Goal: Communication & Community: Answer question/provide support

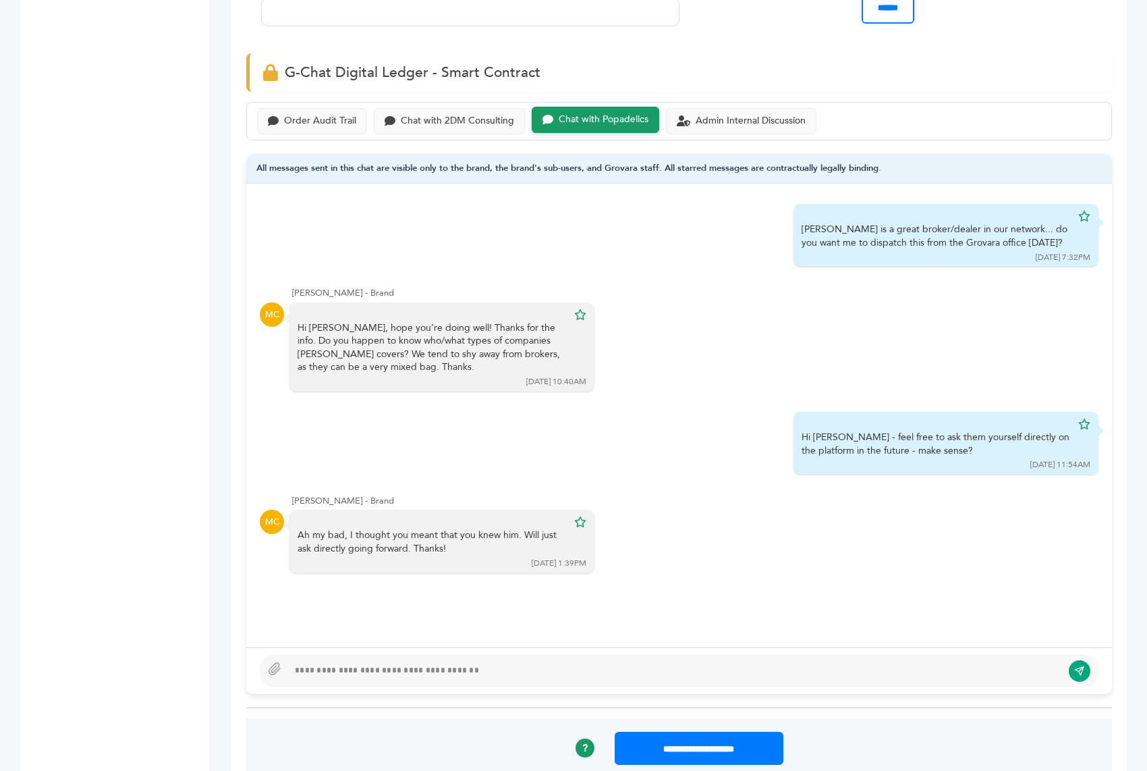
scroll to position [927, 0]
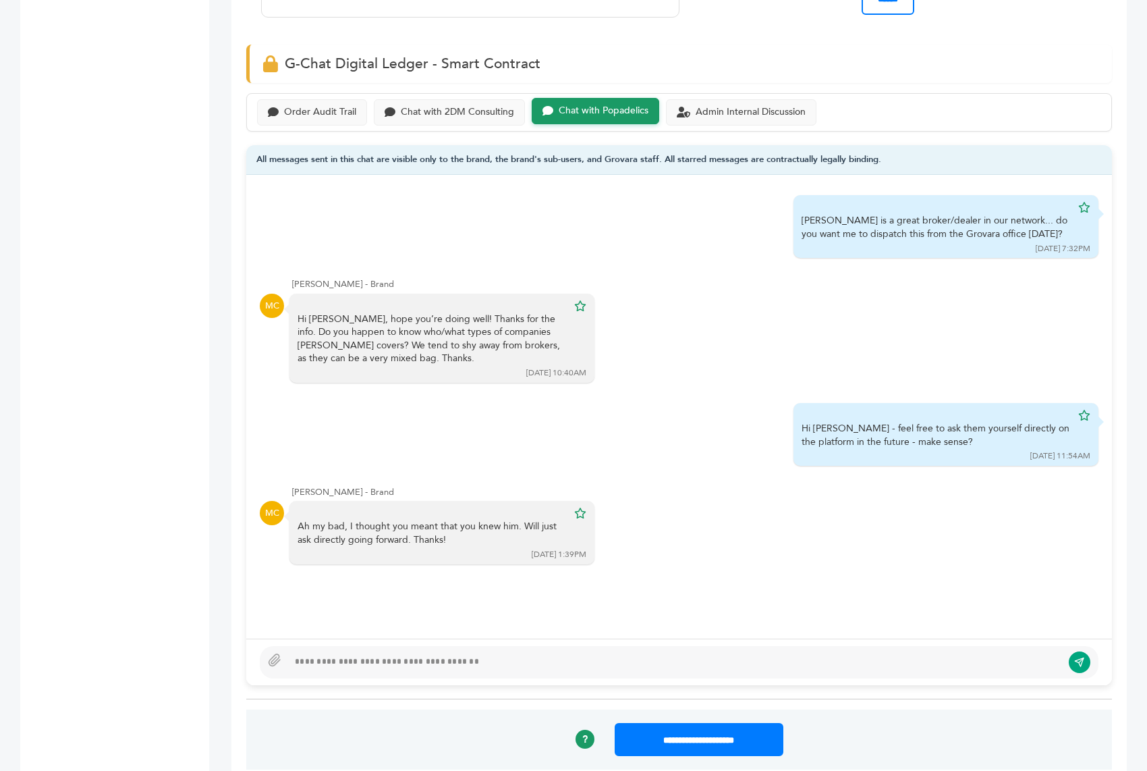
click at [401, 654] on div at bounding box center [675, 662] width 774 height 16
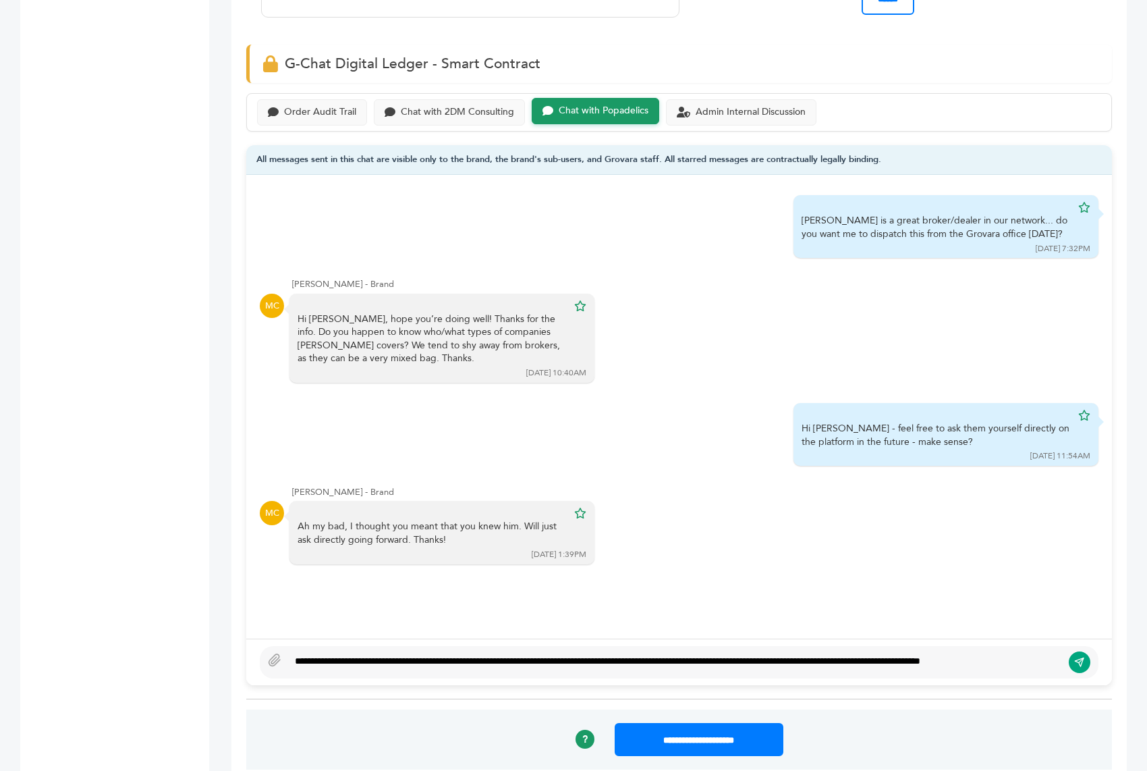
scroll to position [918, 0]
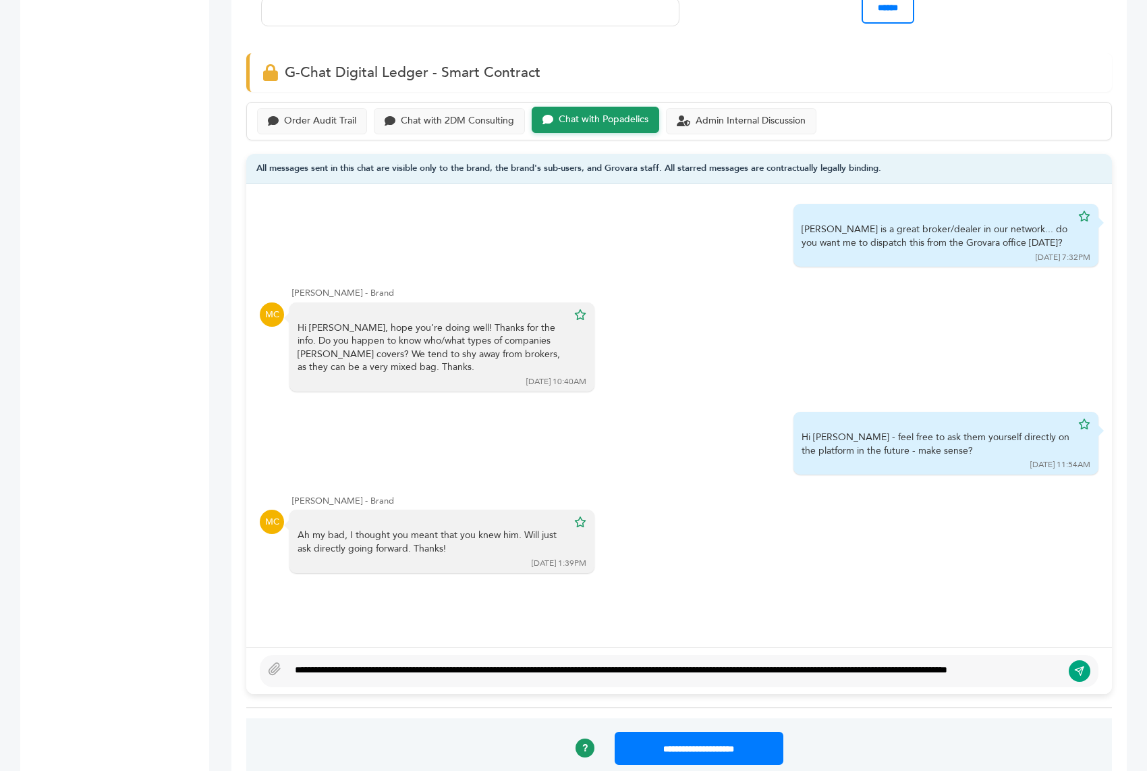
type textarea "**********"
click at [1077, 665] on icon "submit" at bounding box center [1079, 670] width 11 height 11
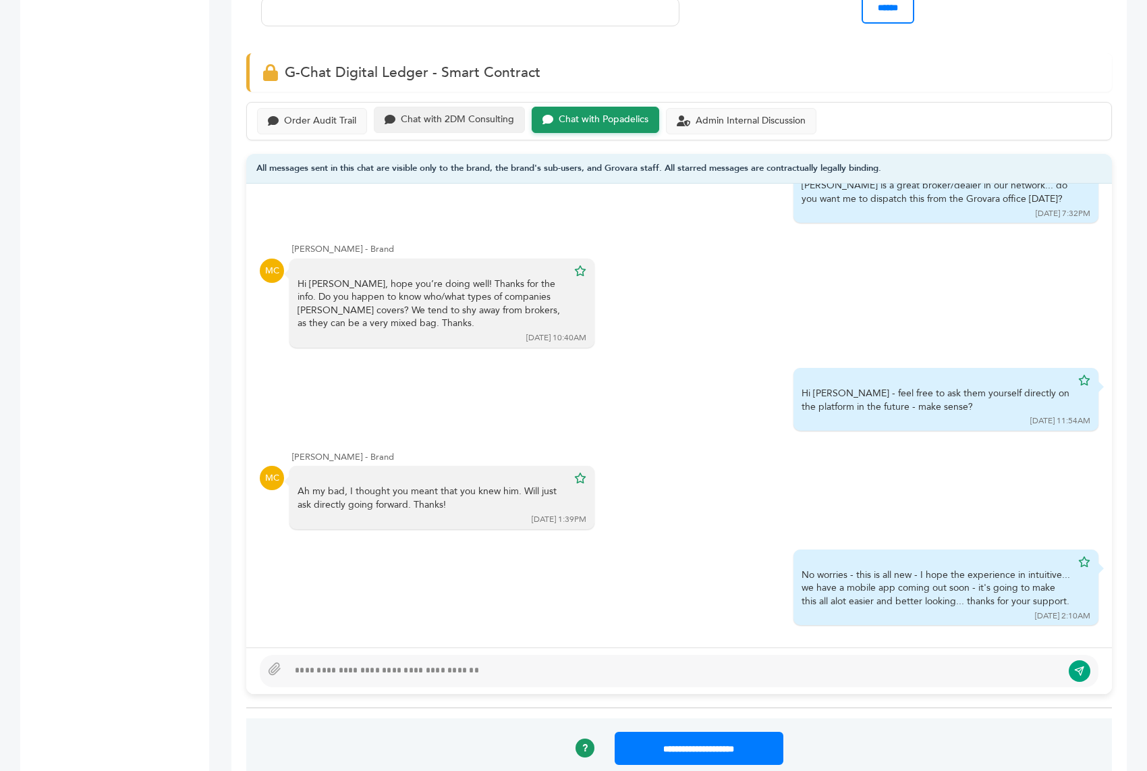
click at [421, 114] on div "Chat with 2DM Consulting" at bounding box center [457, 119] width 113 height 11
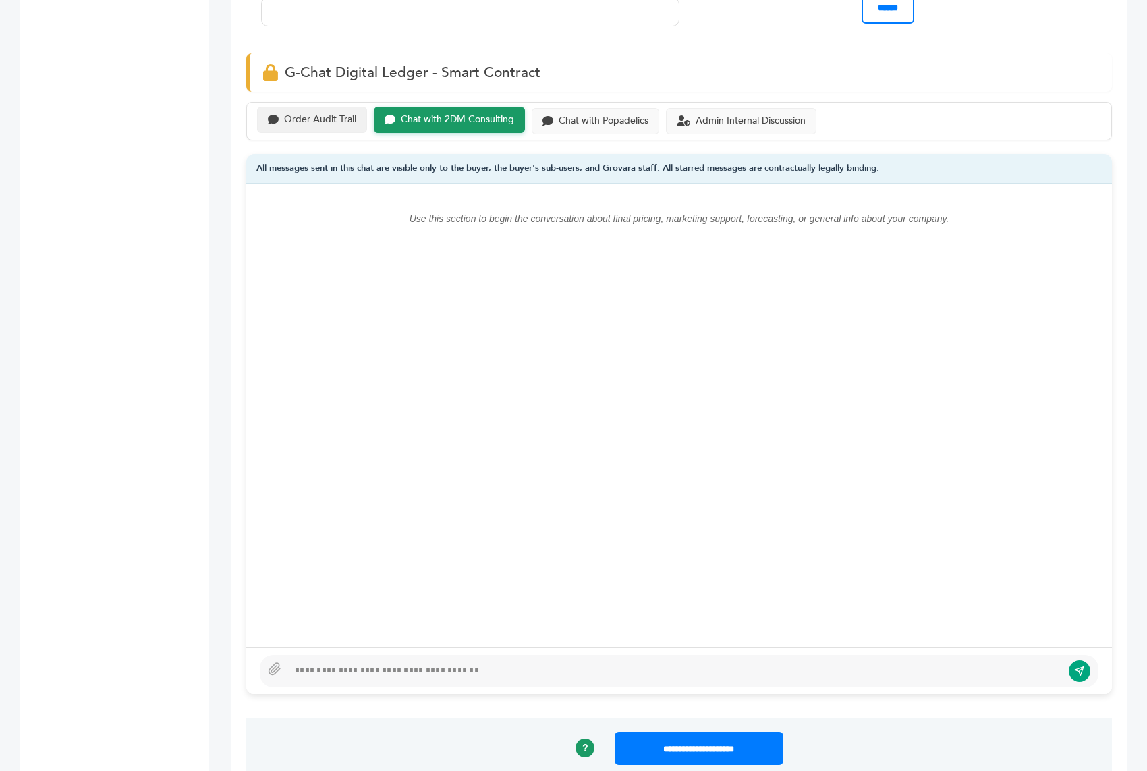
click at [338, 114] on div "Order Audit Trail" at bounding box center [320, 119] width 72 height 11
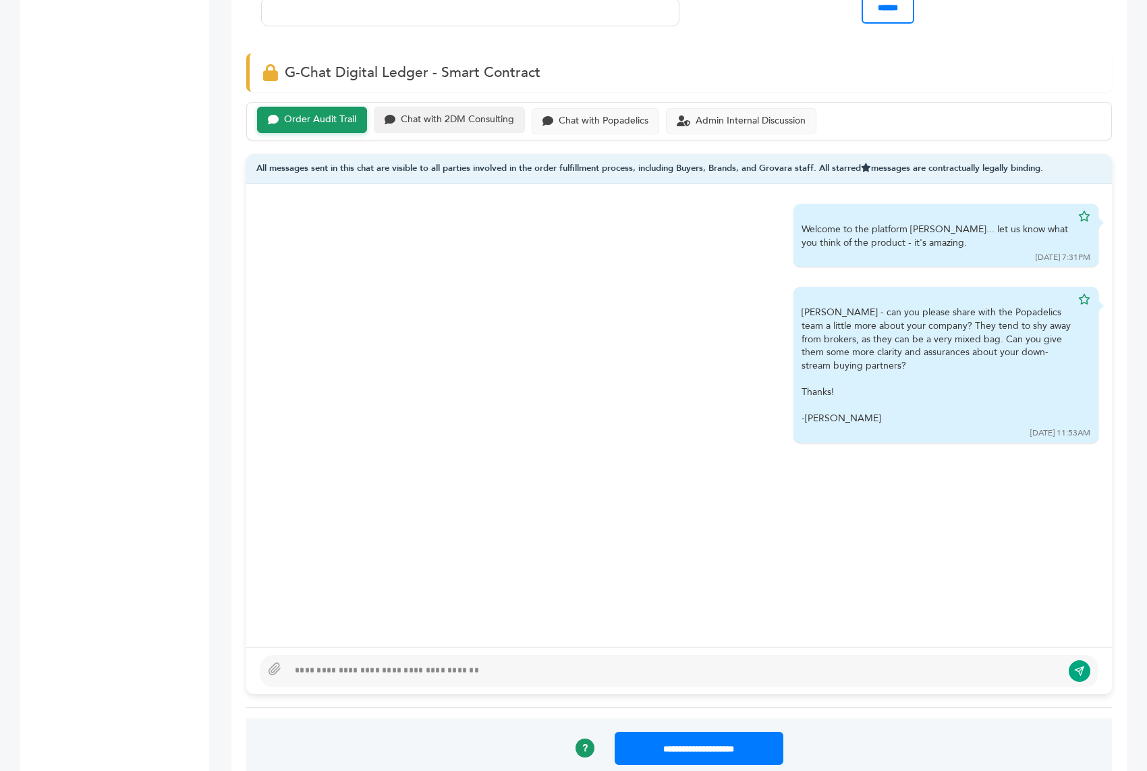
click at [477, 114] on div "Chat with 2DM Consulting" at bounding box center [457, 119] width 113 height 11
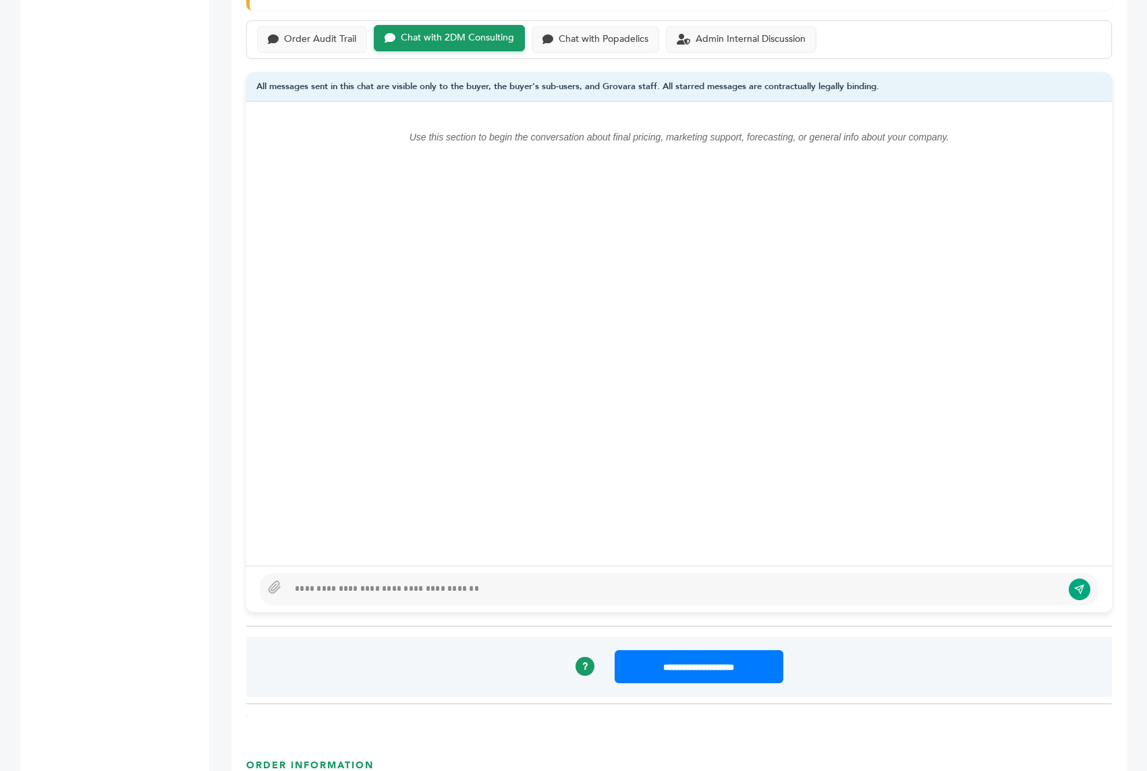
scroll to position [1178, 0]
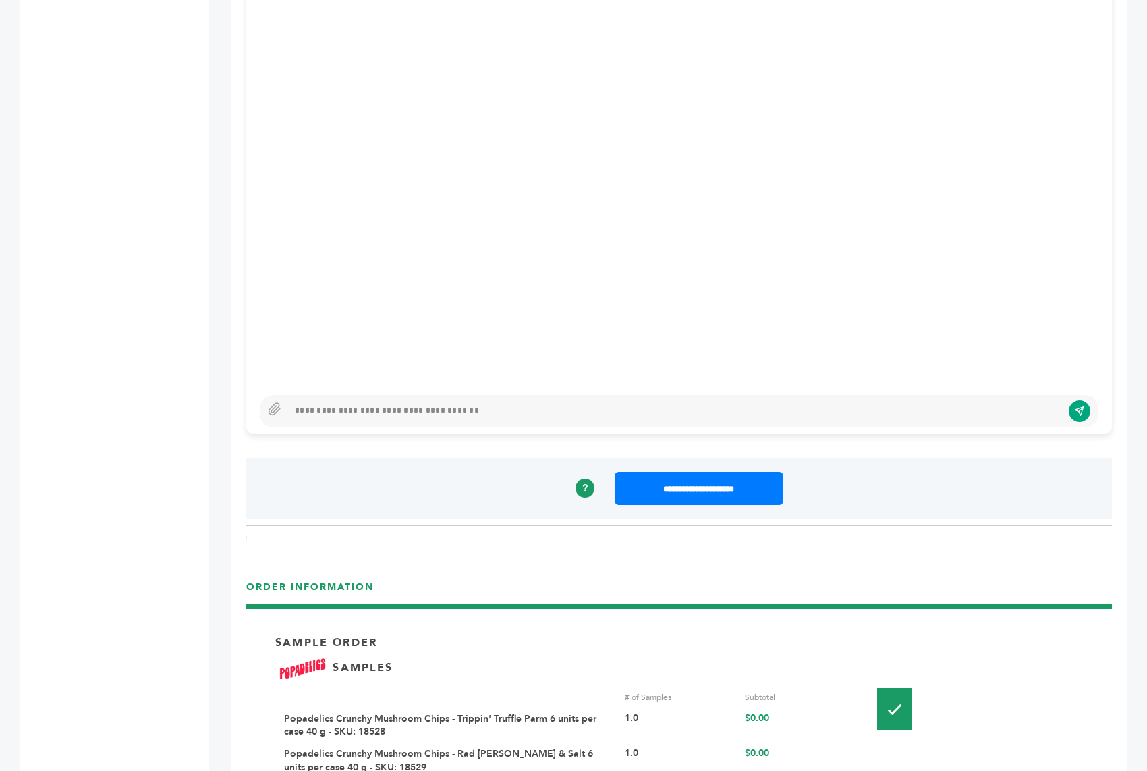
click at [338, 403] on div at bounding box center [675, 411] width 774 height 16
type textarea "**********"
click at [1069, 399] on button "submit" at bounding box center [1079, 410] width 23 height 23
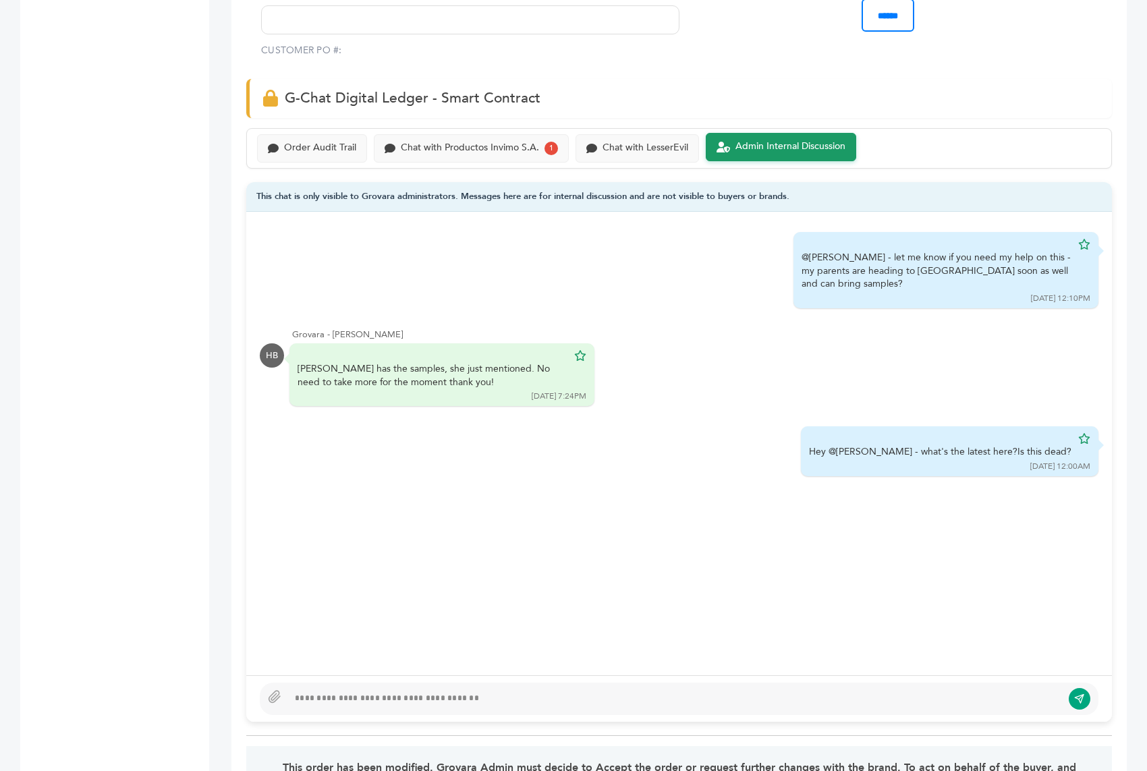
scroll to position [991, 0]
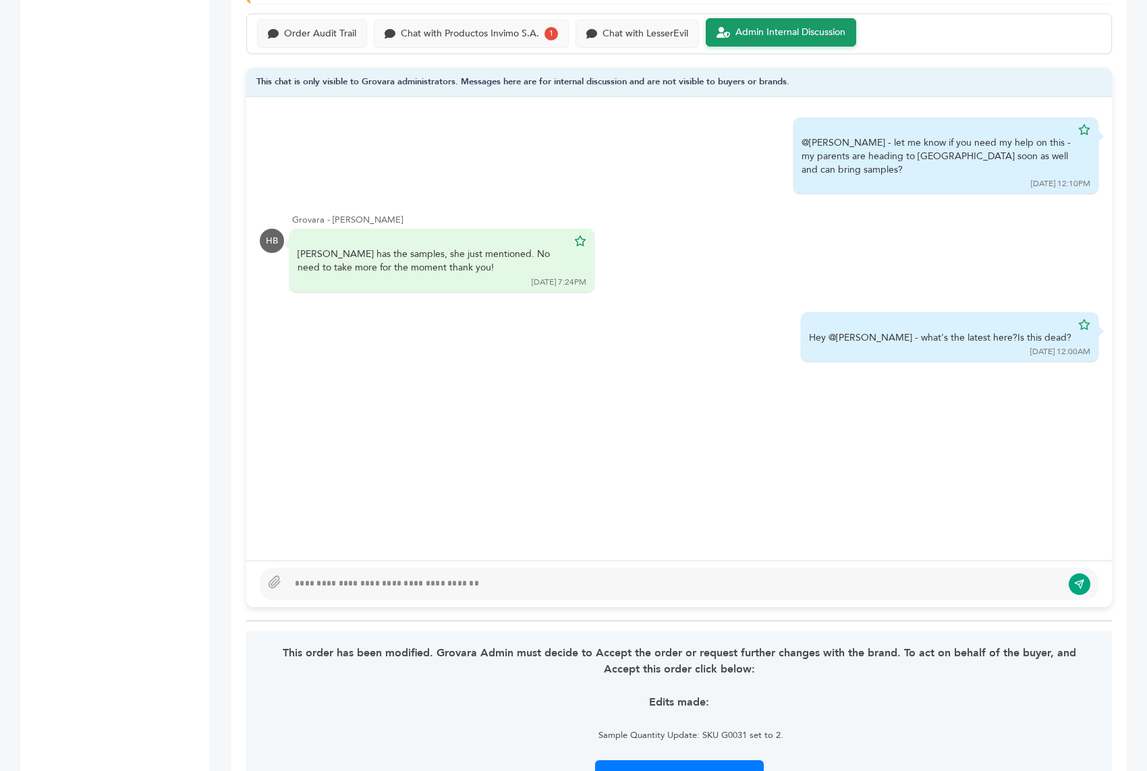
click at [414, 576] on div at bounding box center [675, 584] width 774 height 16
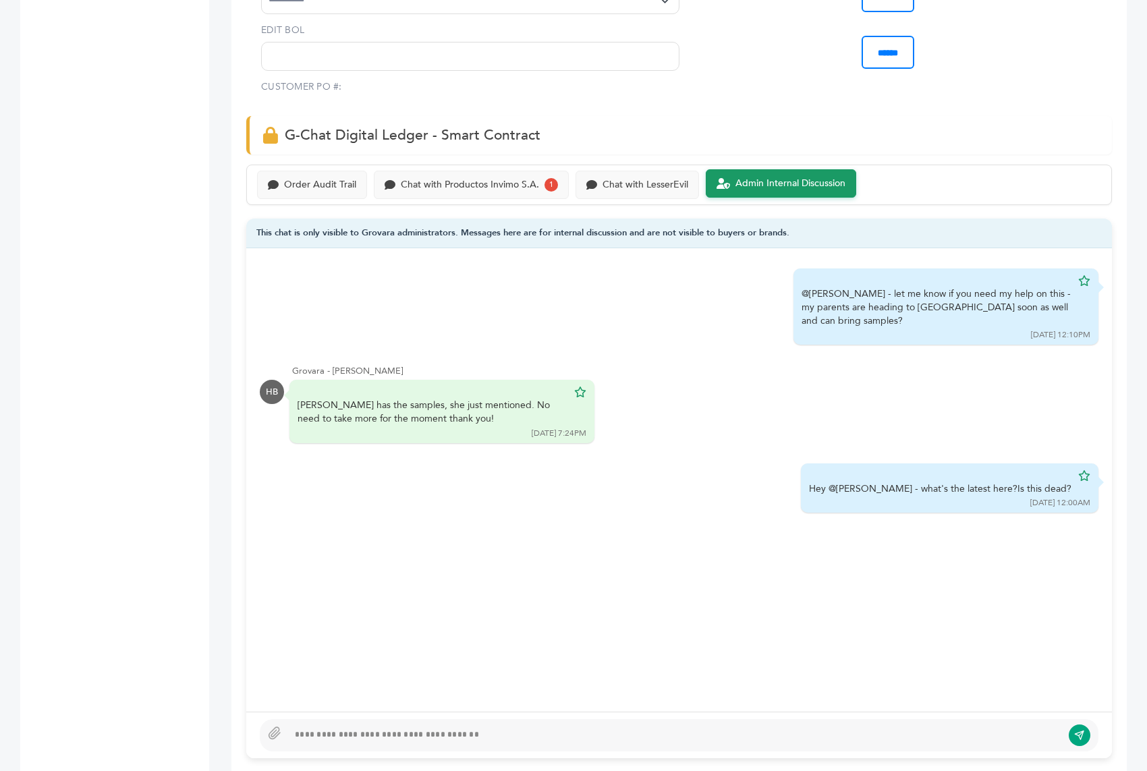
scroll to position [814, 0]
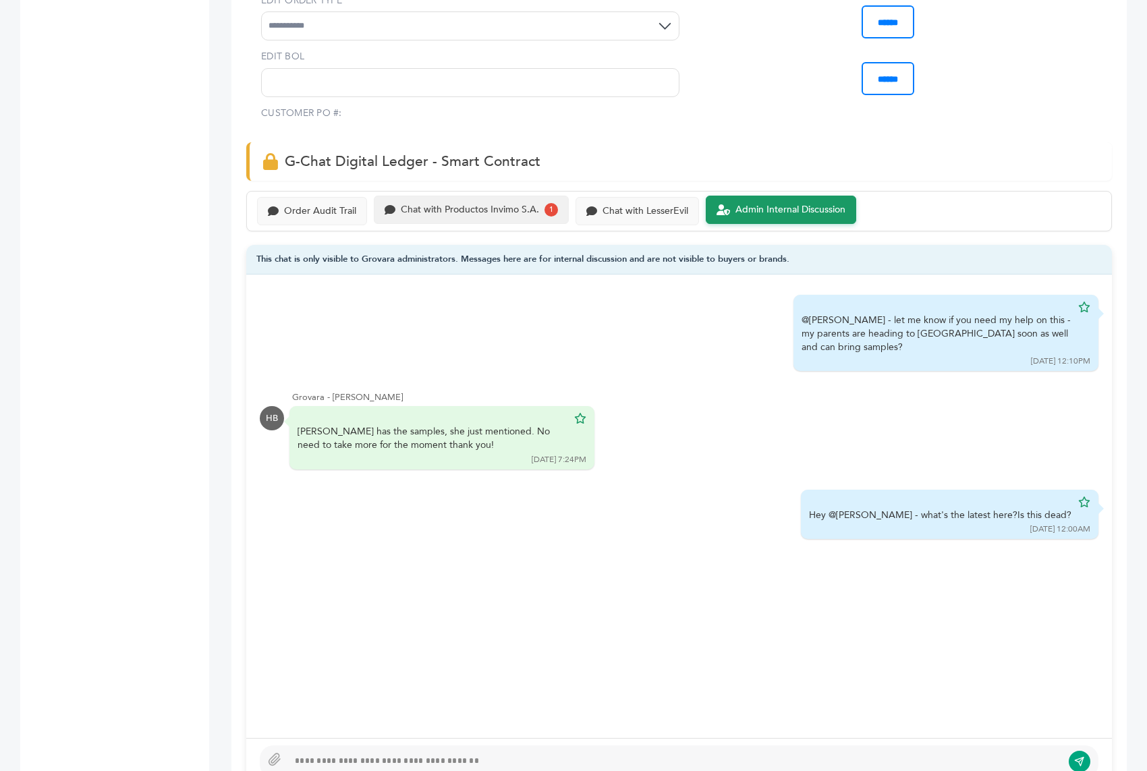
click at [448, 204] on div "Chat with Productos Invimo S.A." at bounding box center [470, 209] width 138 height 11
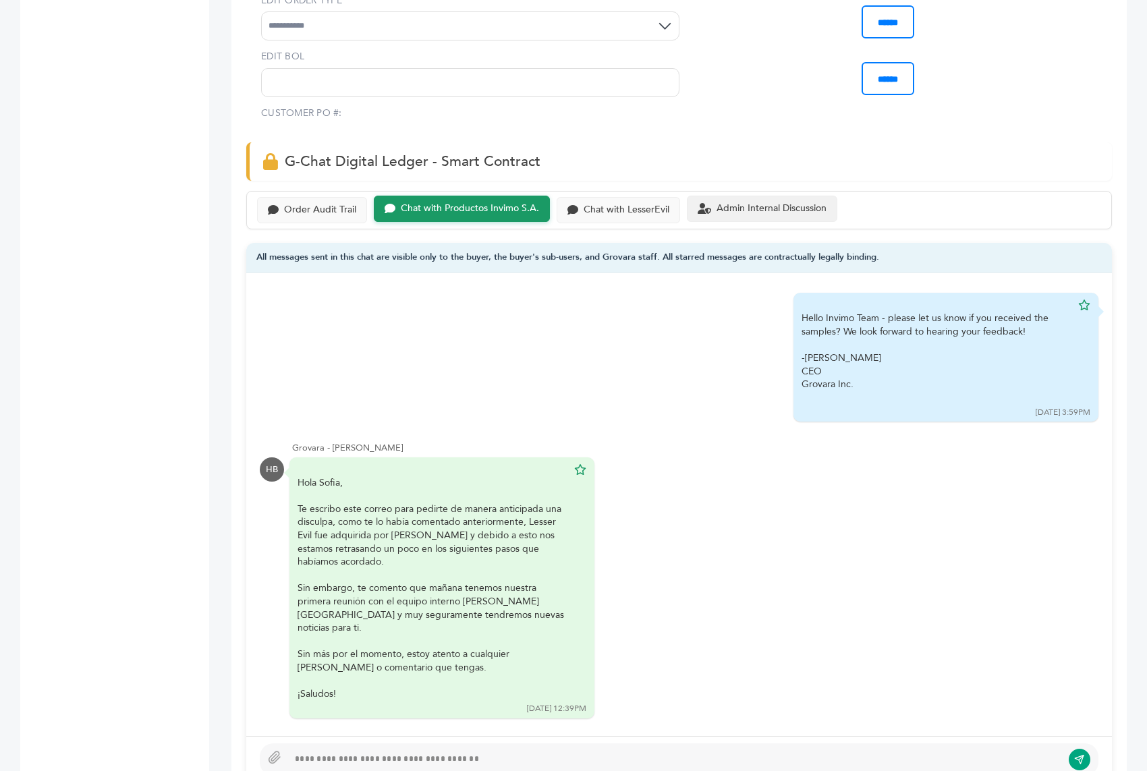
click at [792, 196] on div "Admin Internal Discussion" at bounding box center [762, 209] width 150 height 26
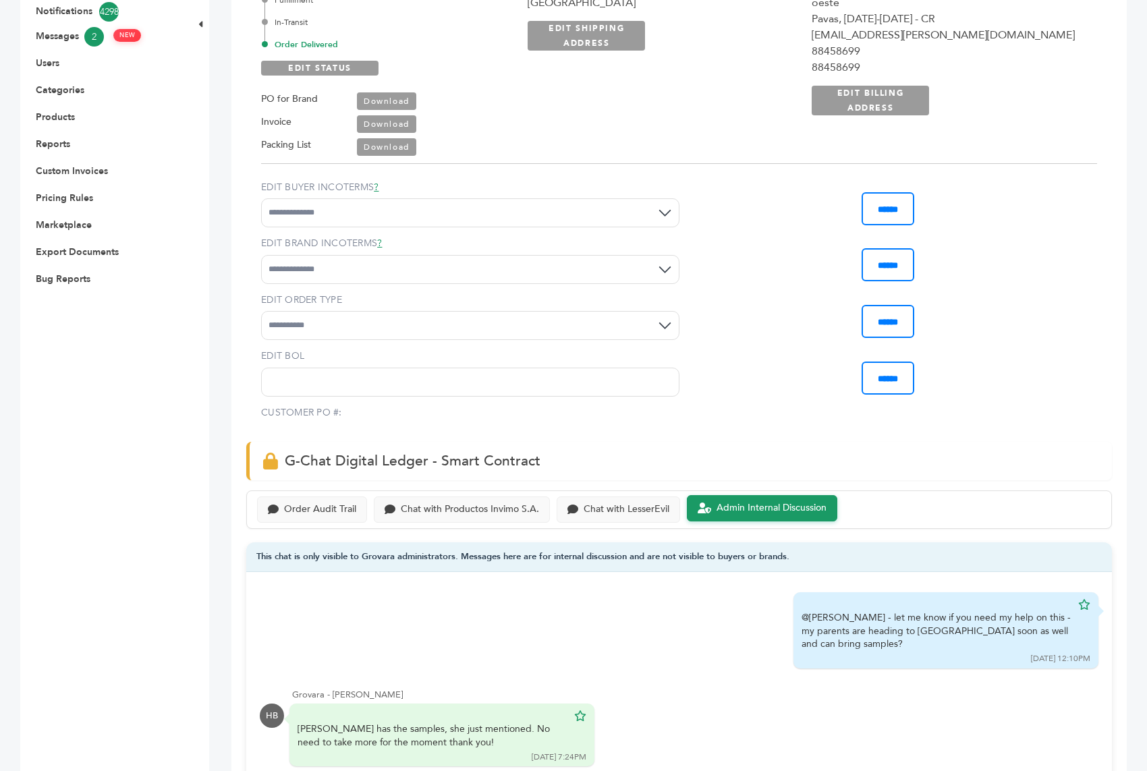
scroll to position [478, 0]
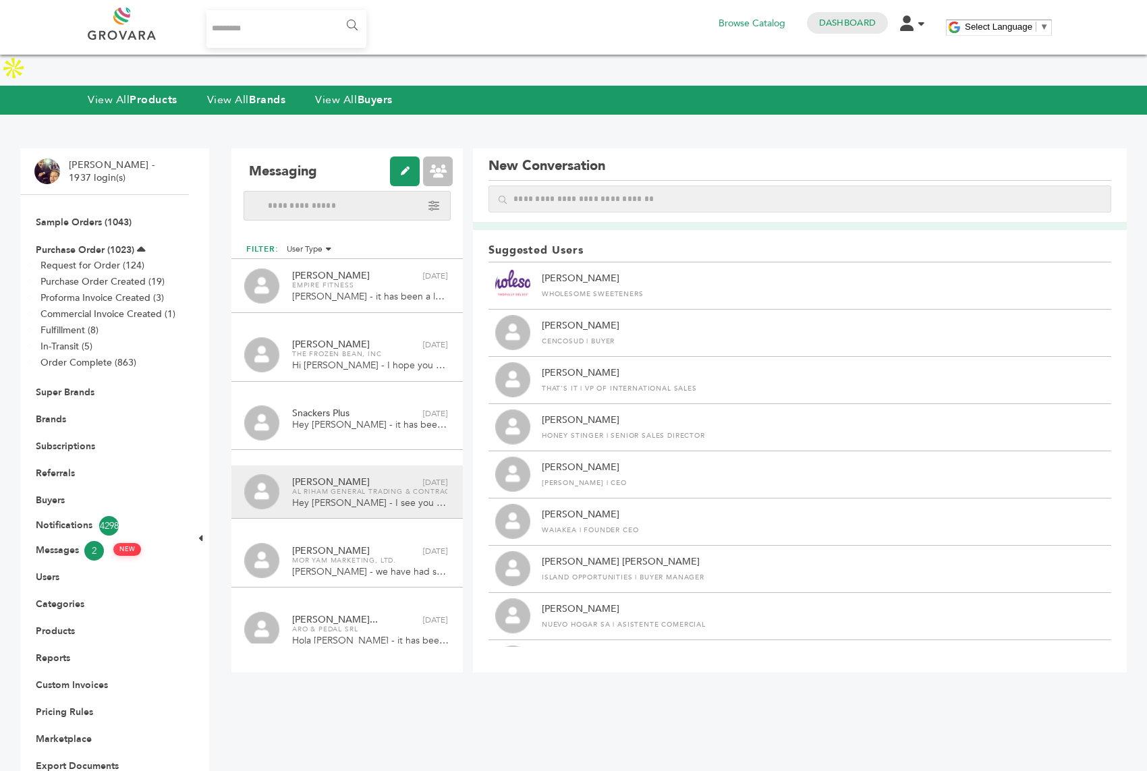
click at [331, 466] on div "Louis Shaheen Delete conversation Aug 21st AL Riham General Trading & Contracti…" at bounding box center [346, 493] width 231 height 54
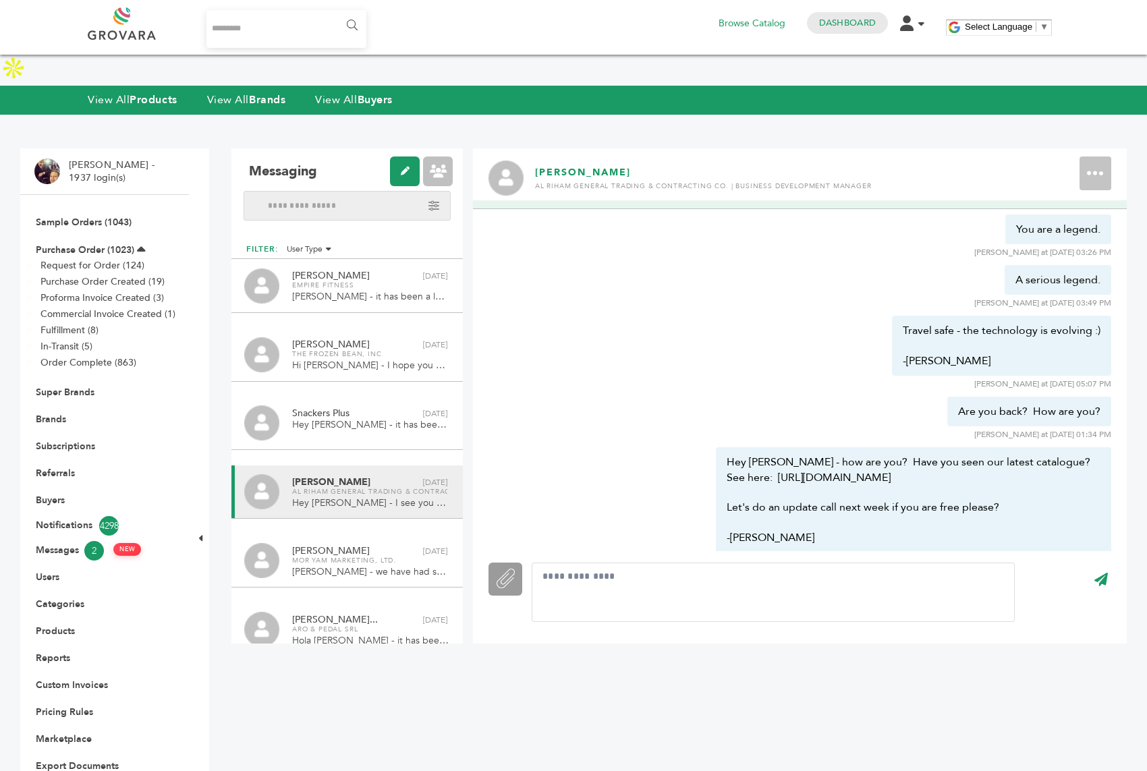
scroll to position [290, 0]
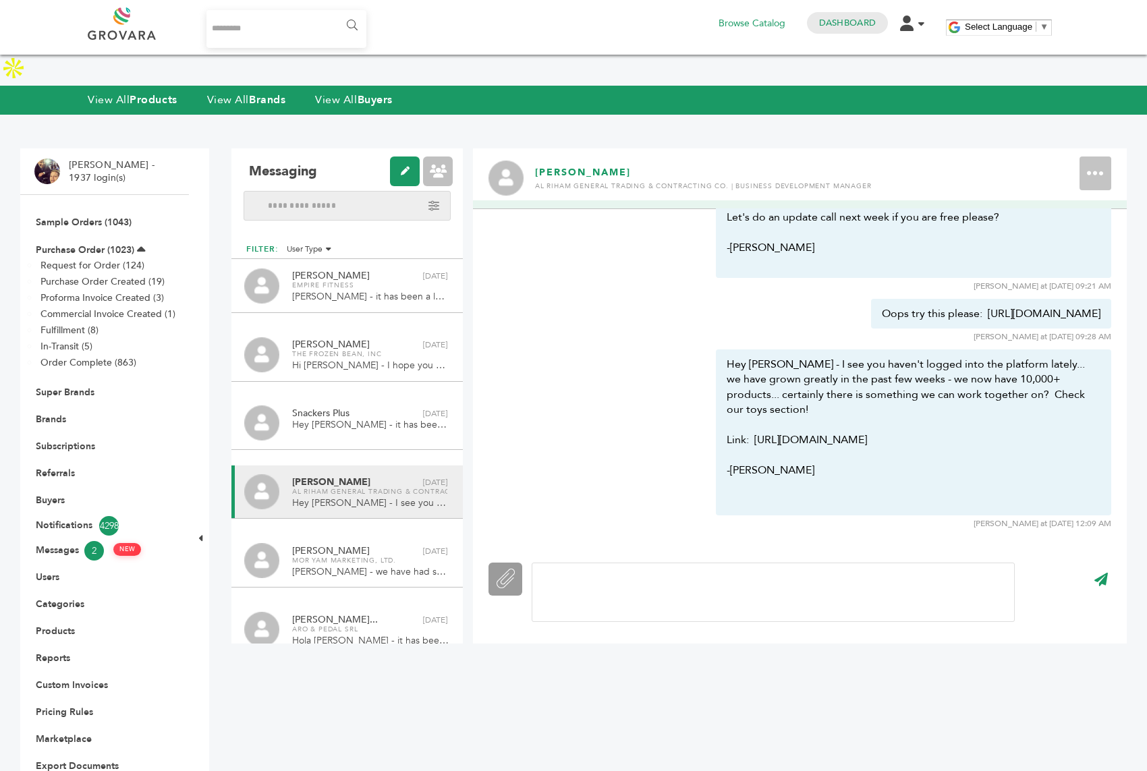
click at [615, 563] on div at bounding box center [773, 592] width 483 height 59
click at [1103, 565] on input "****" at bounding box center [1101, 580] width 38 height 30
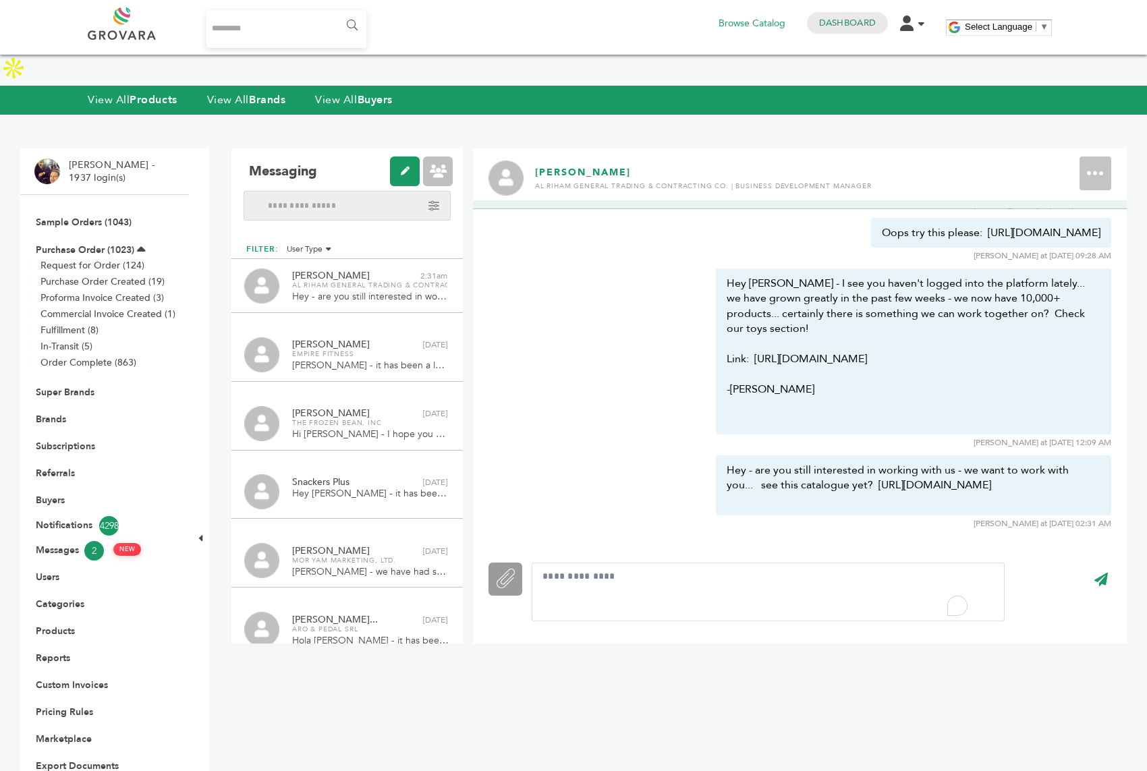
click at [251, 22] on input "Search..." at bounding box center [286, 29] width 160 height 38
click at [77, 209] on li "Sample Orders (1043)" at bounding box center [104, 222] width 140 height 27
click at [72, 216] on link "Sample Orders (1043)" at bounding box center [84, 222] width 96 height 13
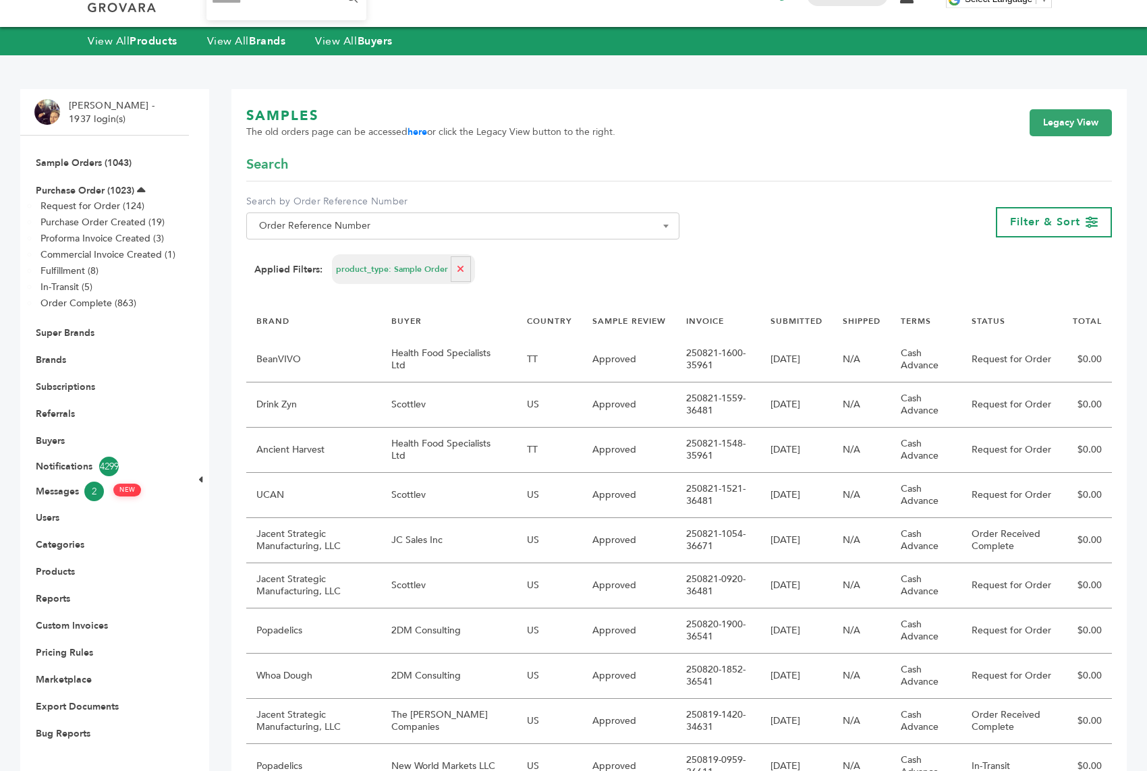
scroll to position [41, 0]
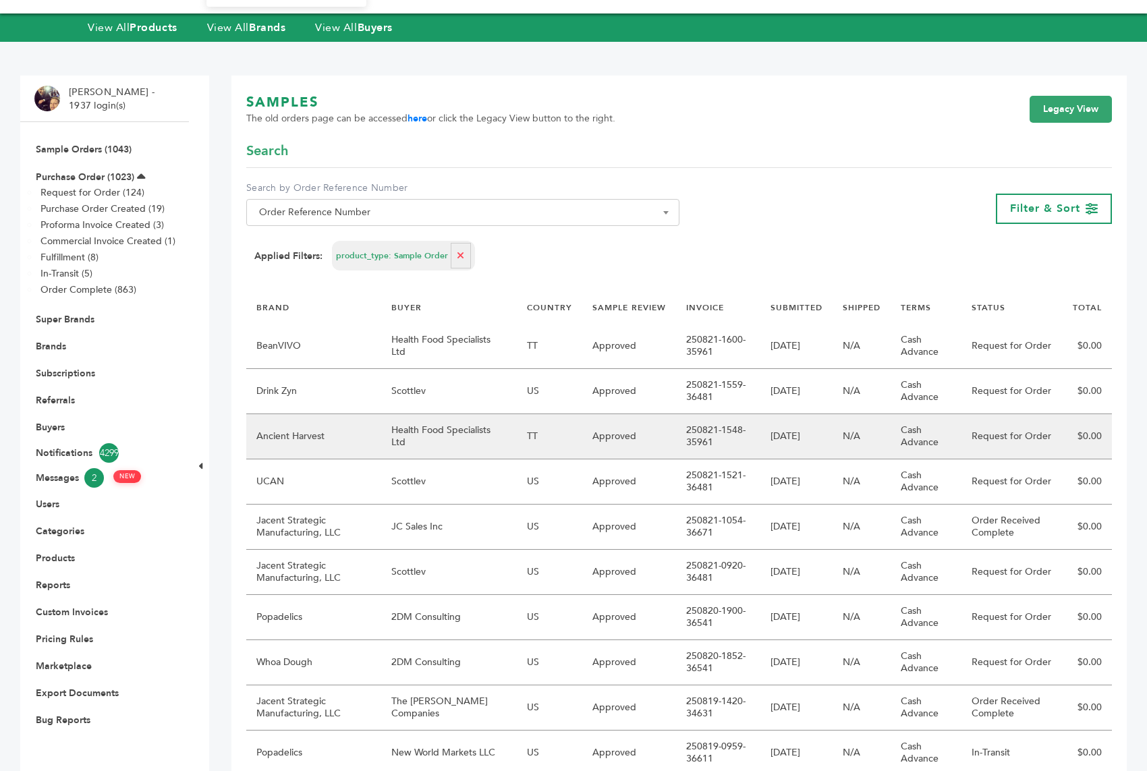
click at [418, 428] on td "Health Food Specialists Ltd" at bounding box center [449, 436] width 136 height 45
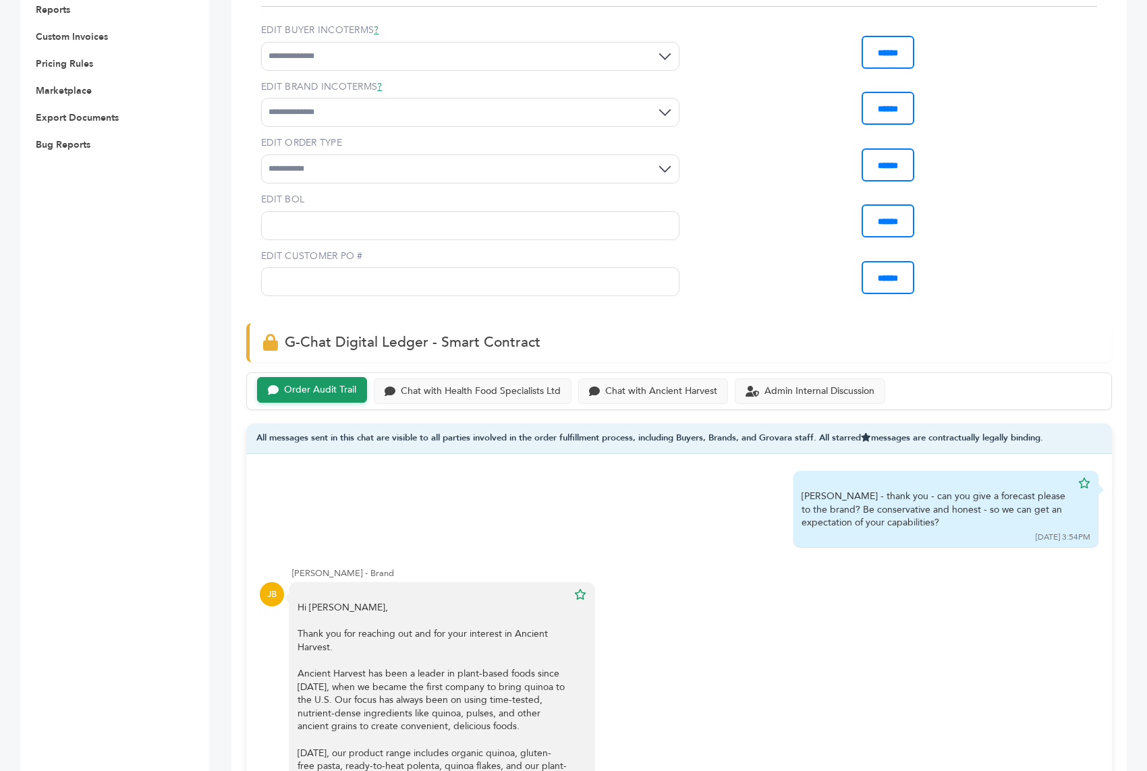
scroll to position [632, 0]
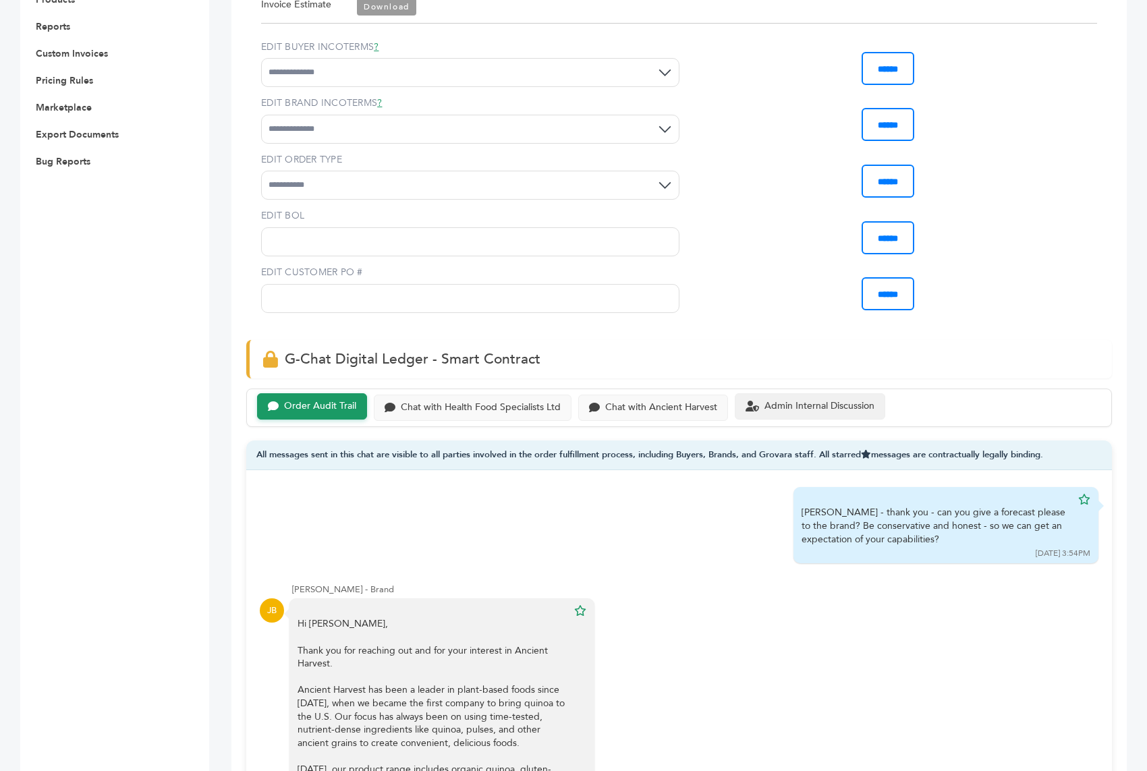
click at [752, 401] on icon at bounding box center [752, 406] width 13 height 11
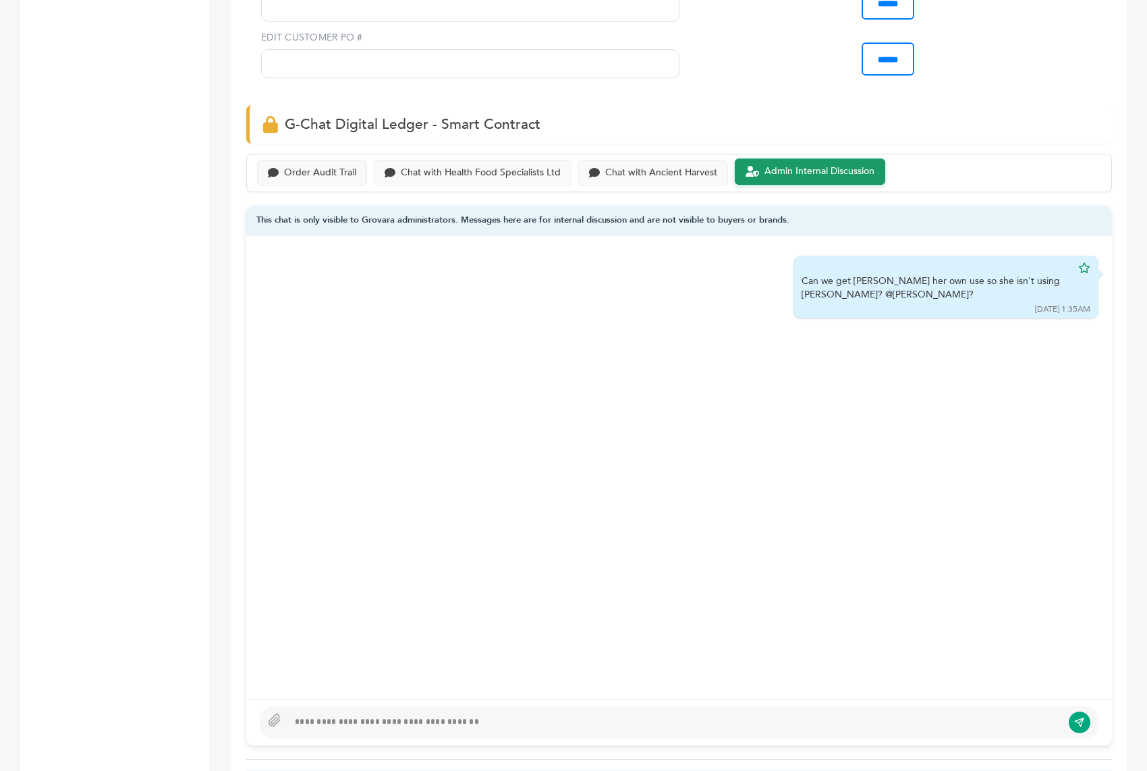
scroll to position [861, 0]
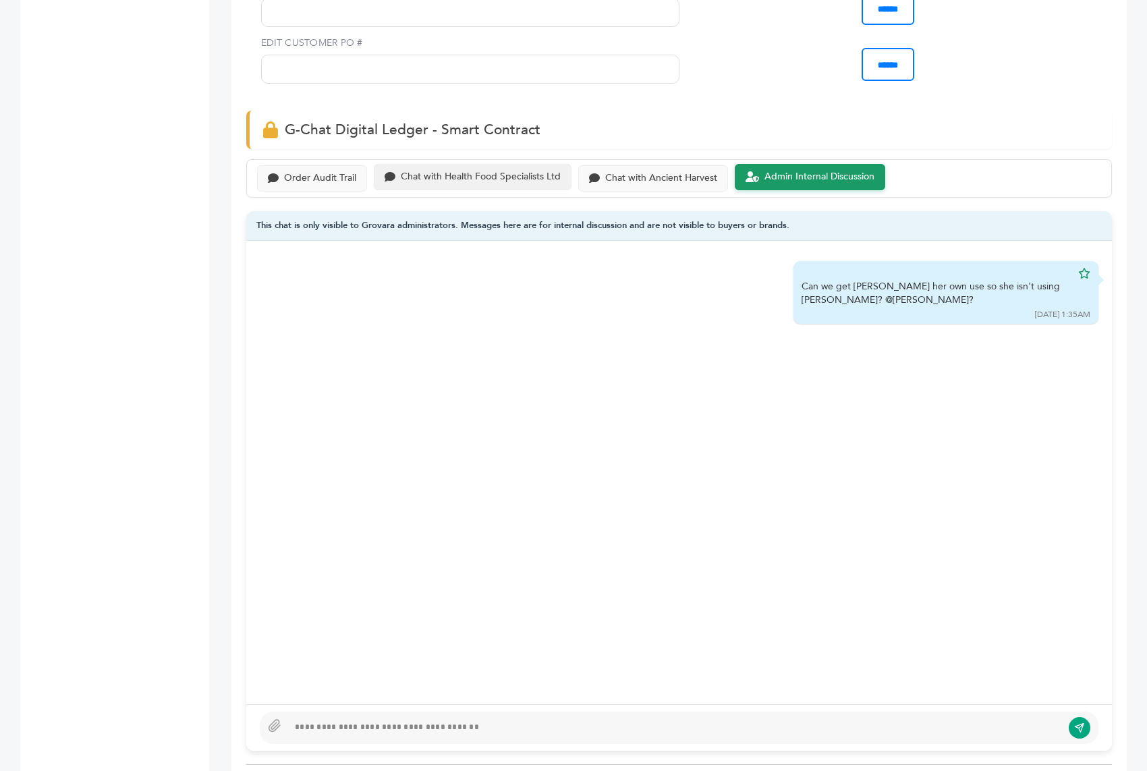
click at [515, 171] on div "Chat with Health Food Specialists Ltd" at bounding box center [481, 176] width 160 height 11
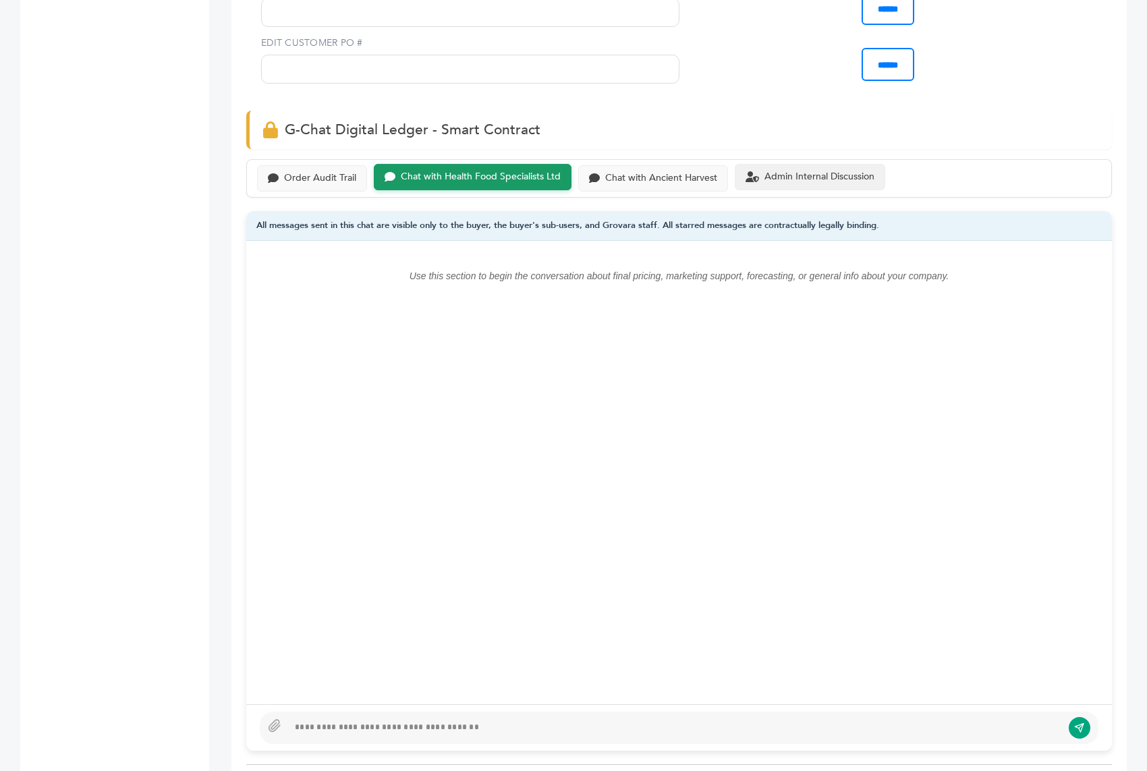
click at [800, 164] on div "Admin Internal Discussion" at bounding box center [810, 177] width 150 height 26
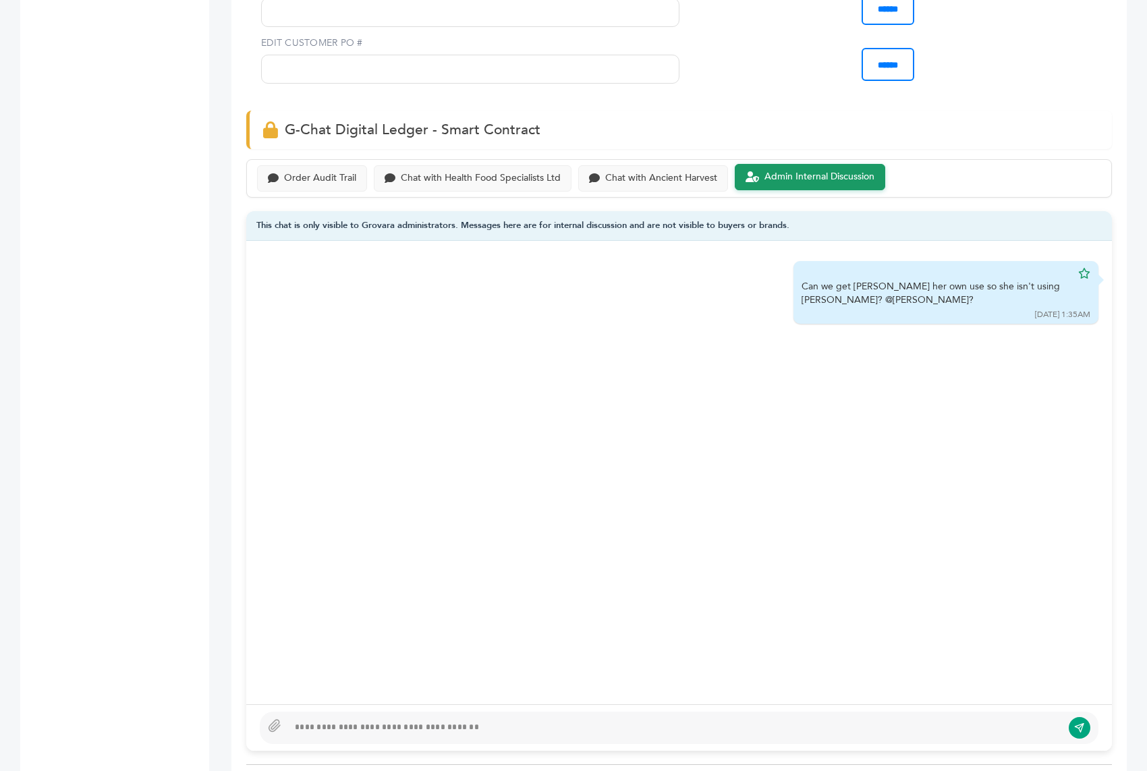
click at [437, 704] on div at bounding box center [679, 727] width 866 height 47
paste div
type textarea "**********"
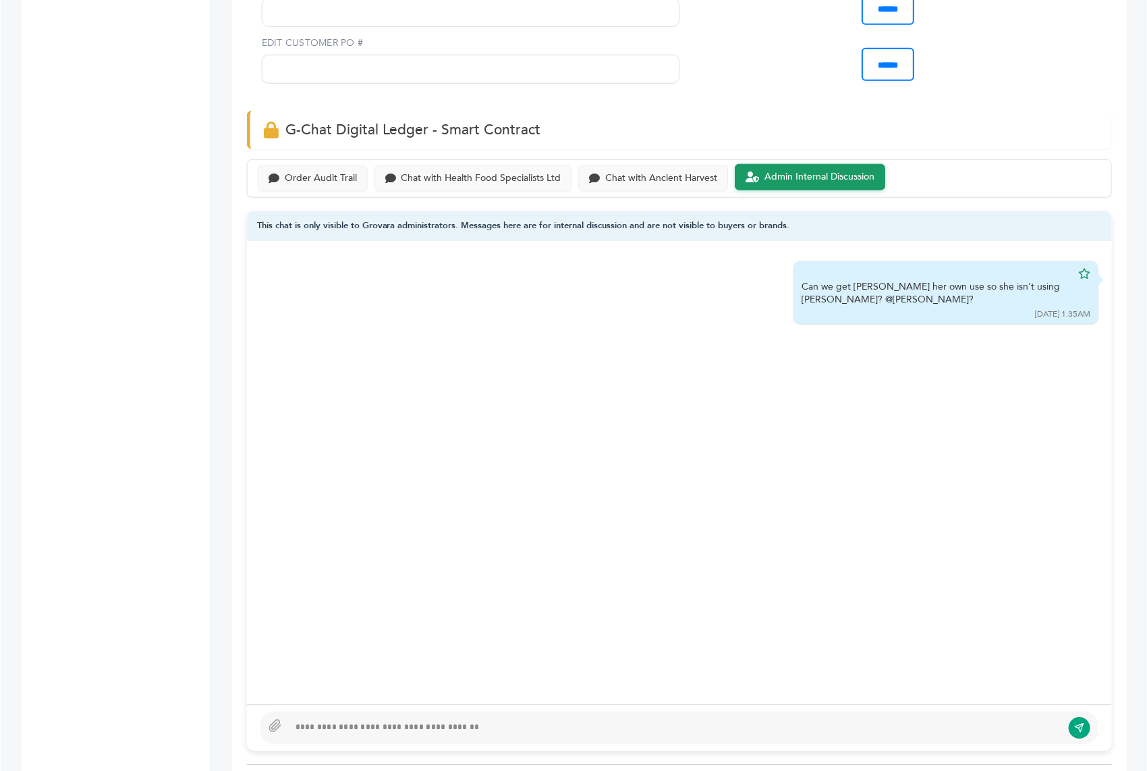
scroll to position [799, 0]
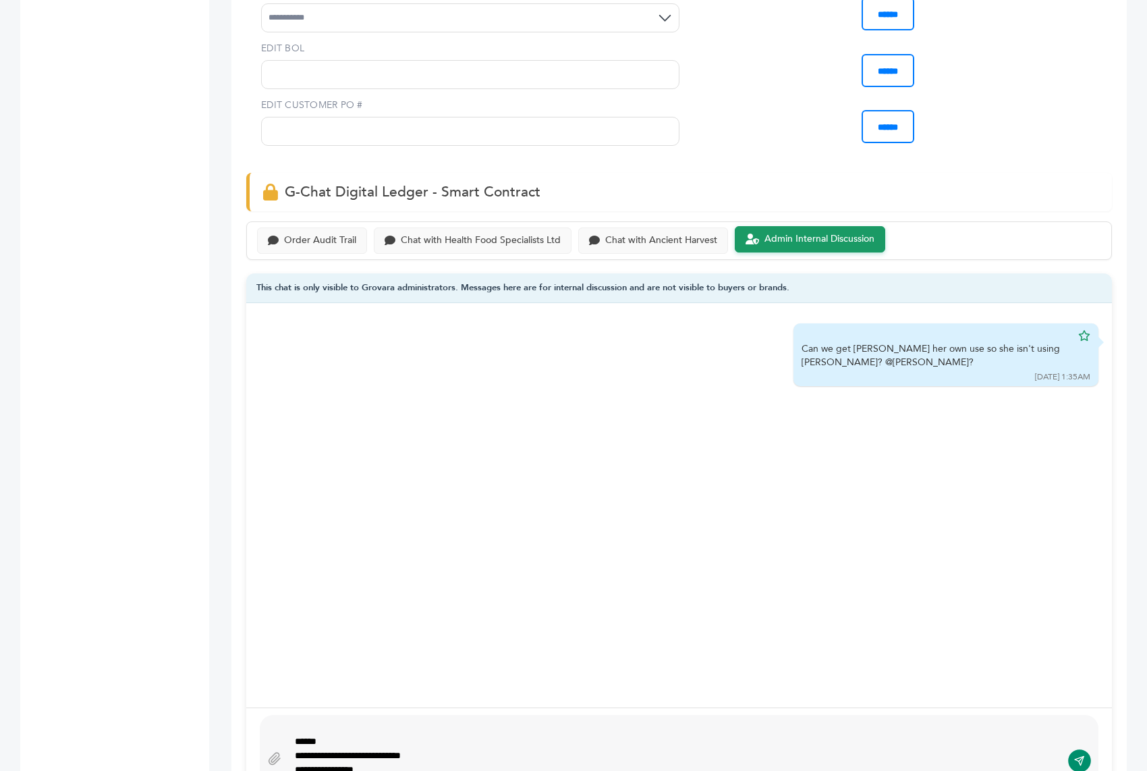
click at [1078, 756] on icon "submit" at bounding box center [1079, 760] width 9 height 9
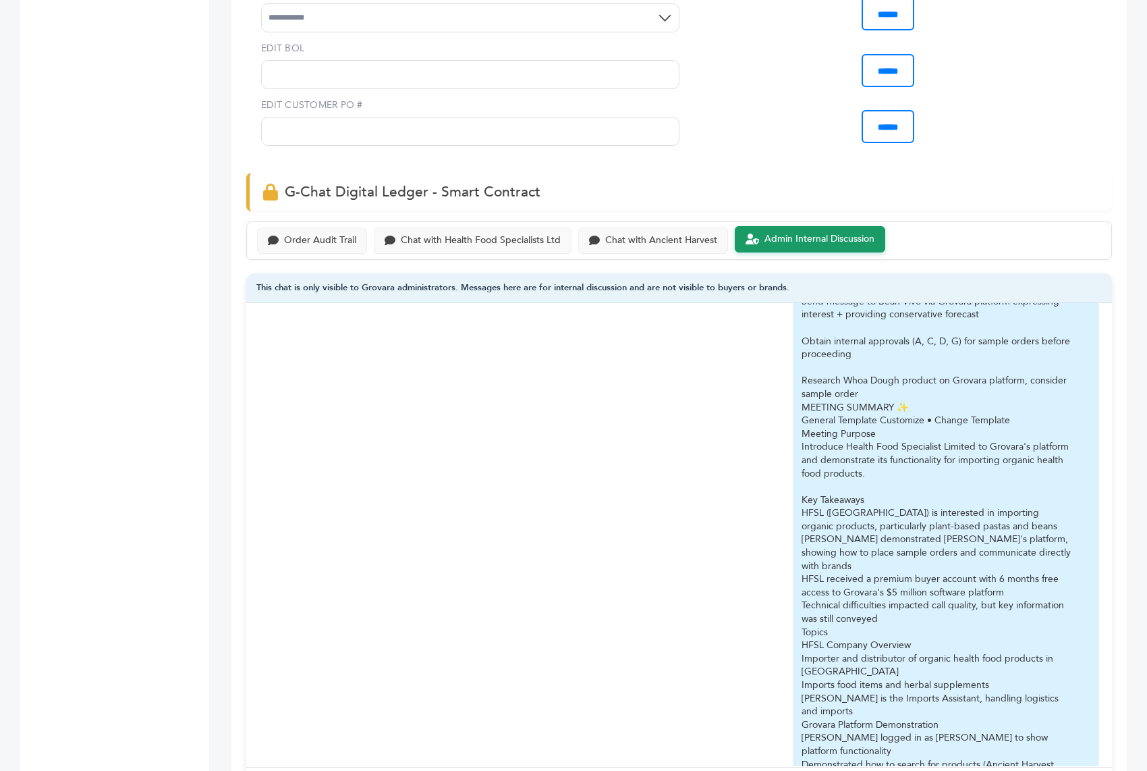
scroll to position [254, 0]
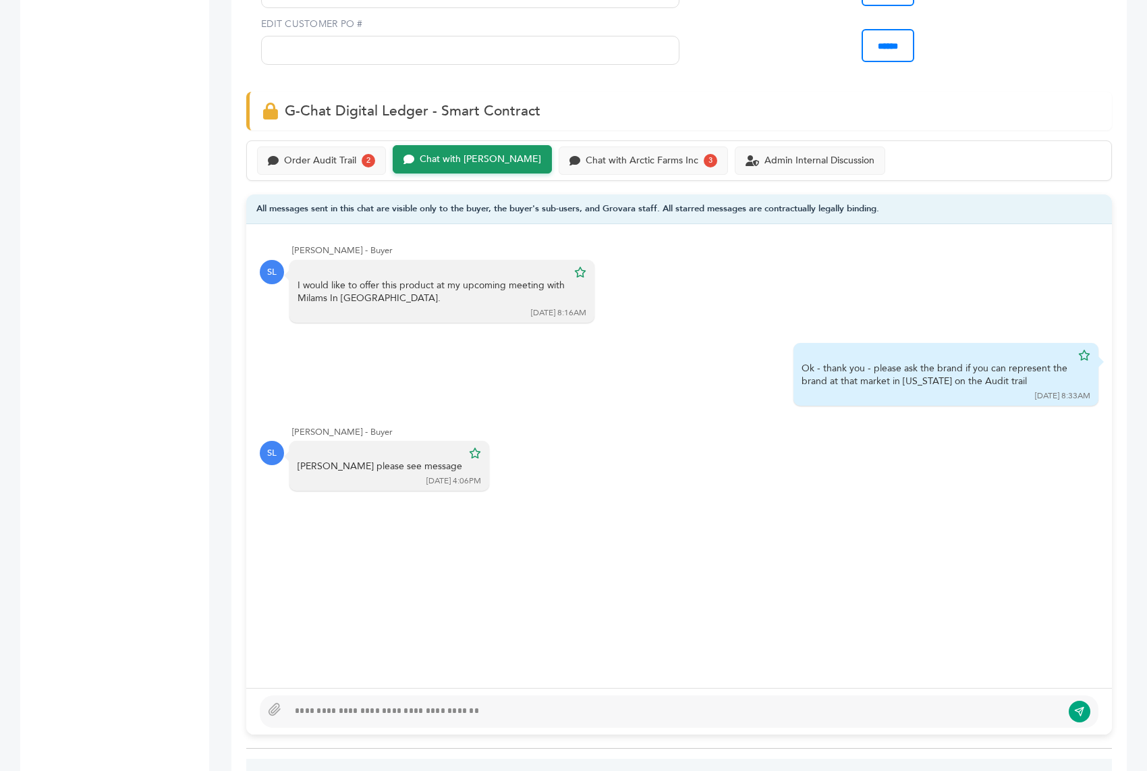
scroll to position [888, 0]
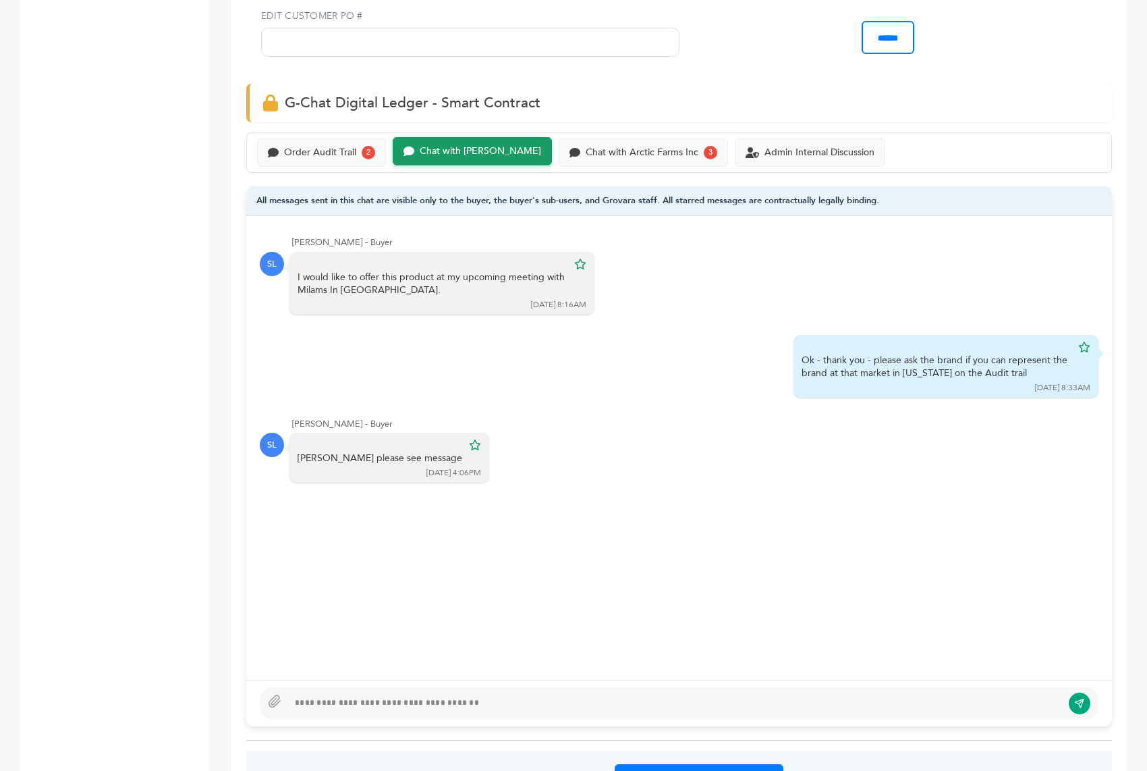
click at [327, 687] on div at bounding box center [679, 703] width 839 height 32
type textarea "**********"
click at [1072, 692] on button "submit" at bounding box center [1079, 703] width 23 height 23
click at [340, 137] on div "Order Audit Trail 2" at bounding box center [321, 151] width 129 height 28
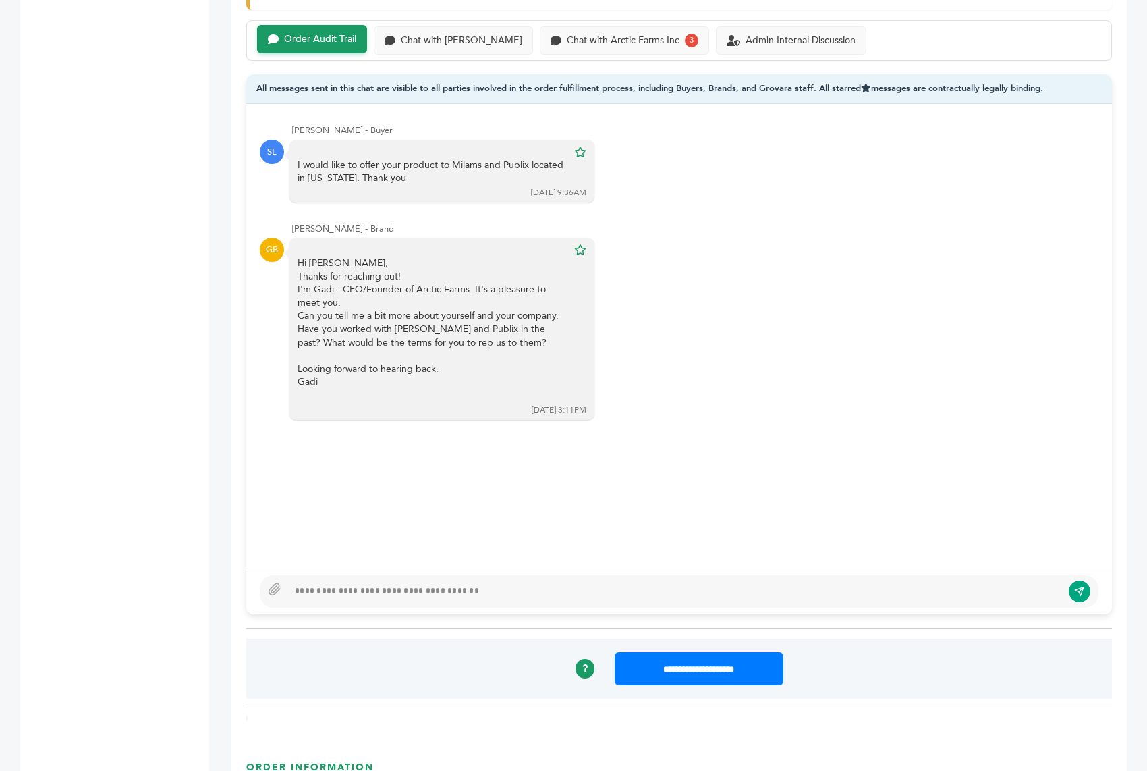
scroll to position [999, 0]
click at [358, 584] on div at bounding box center [675, 592] width 774 height 16
click at [573, 34] on div "Chat with Arctic Farms Inc" at bounding box center [623, 39] width 113 height 11
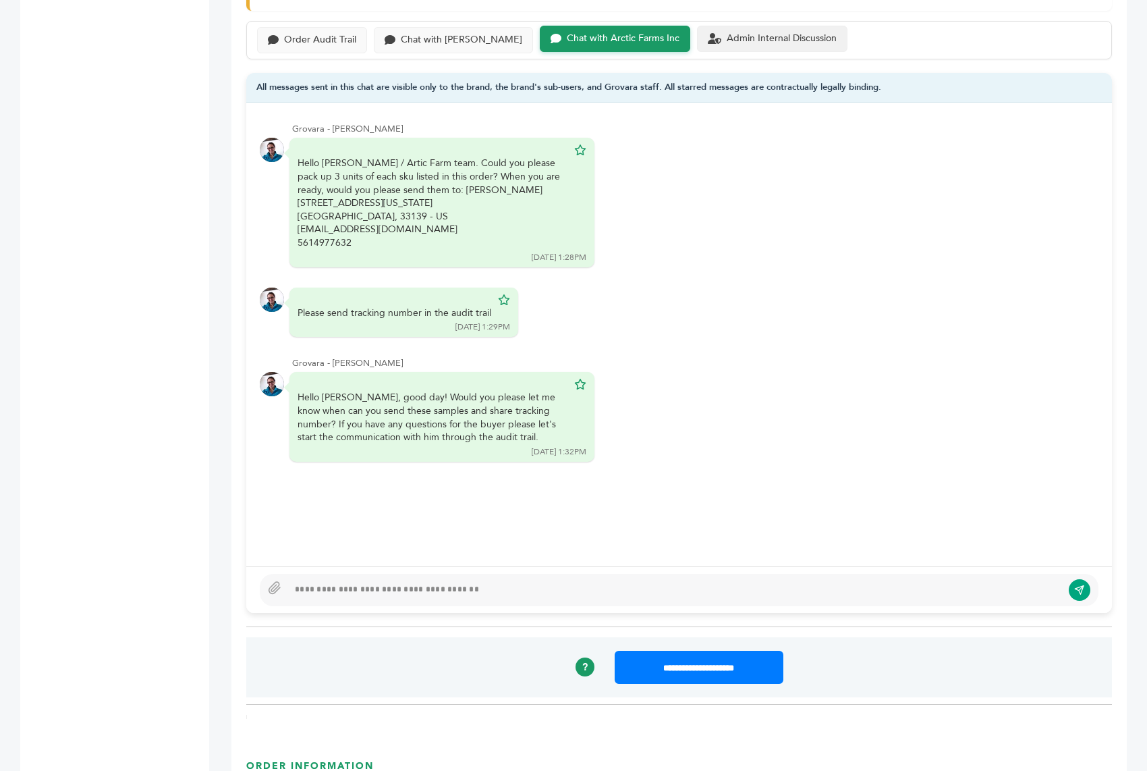
click at [727, 33] on div "Admin Internal Discussion" at bounding box center [782, 38] width 110 height 11
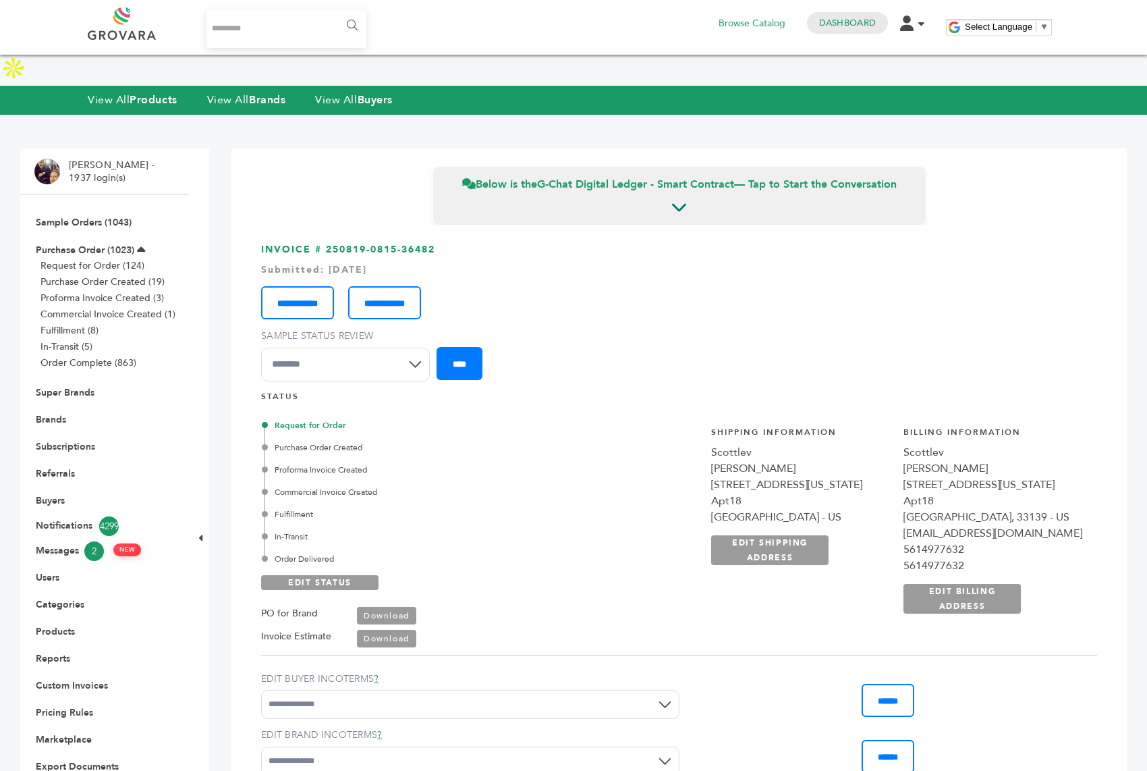
click at [248, 23] on input "Search..." at bounding box center [286, 29] width 160 height 38
type input "**********"
click at [336, 12] on input "******" at bounding box center [351, 25] width 30 height 27
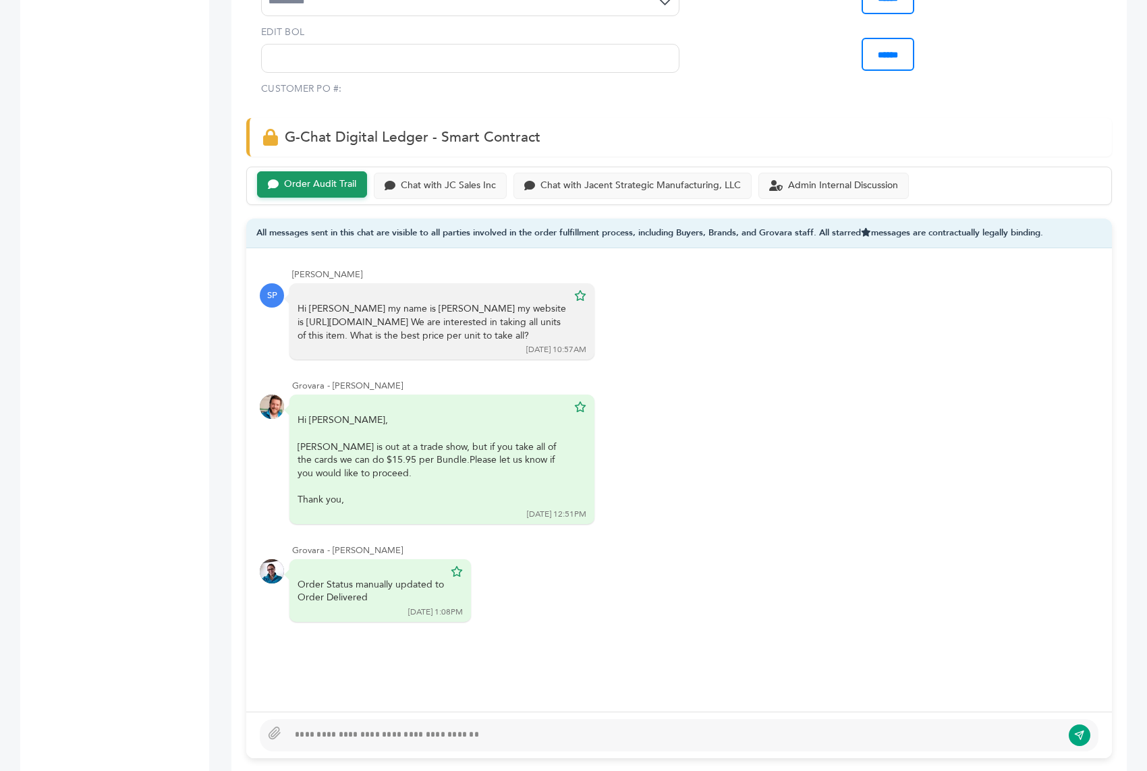
scroll to position [948, 0]
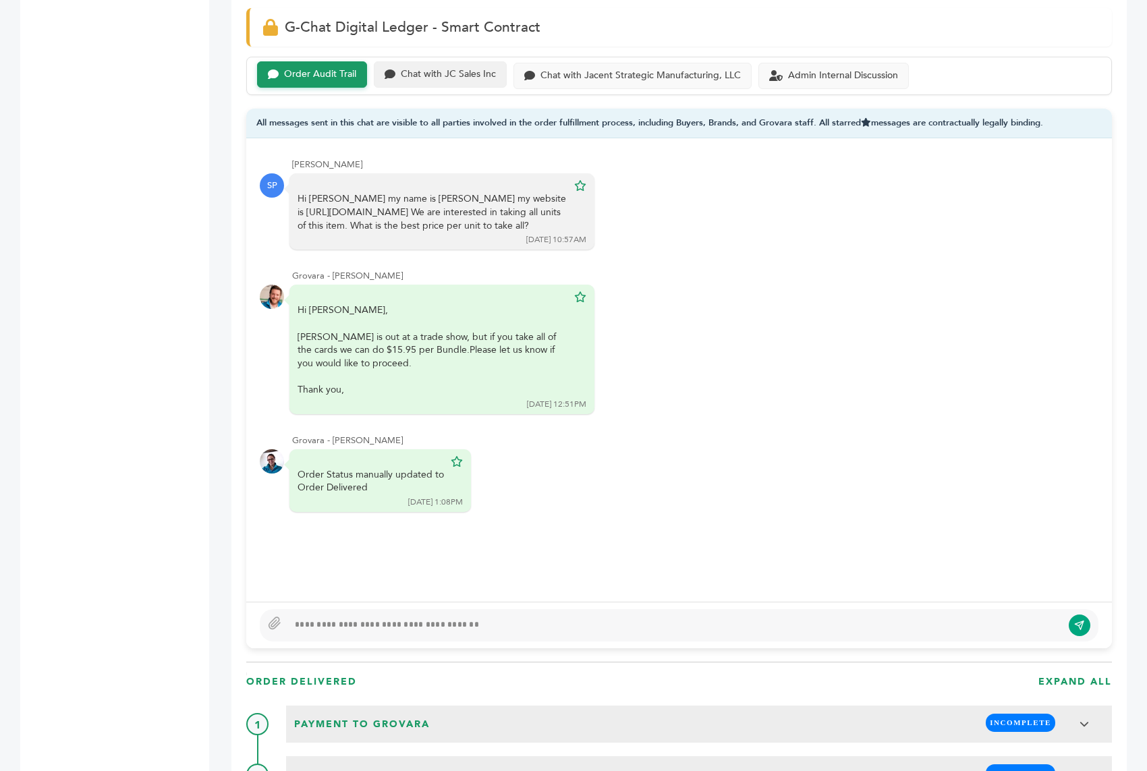
click at [455, 69] on div "Chat with JC Sales Inc" at bounding box center [448, 74] width 95 height 11
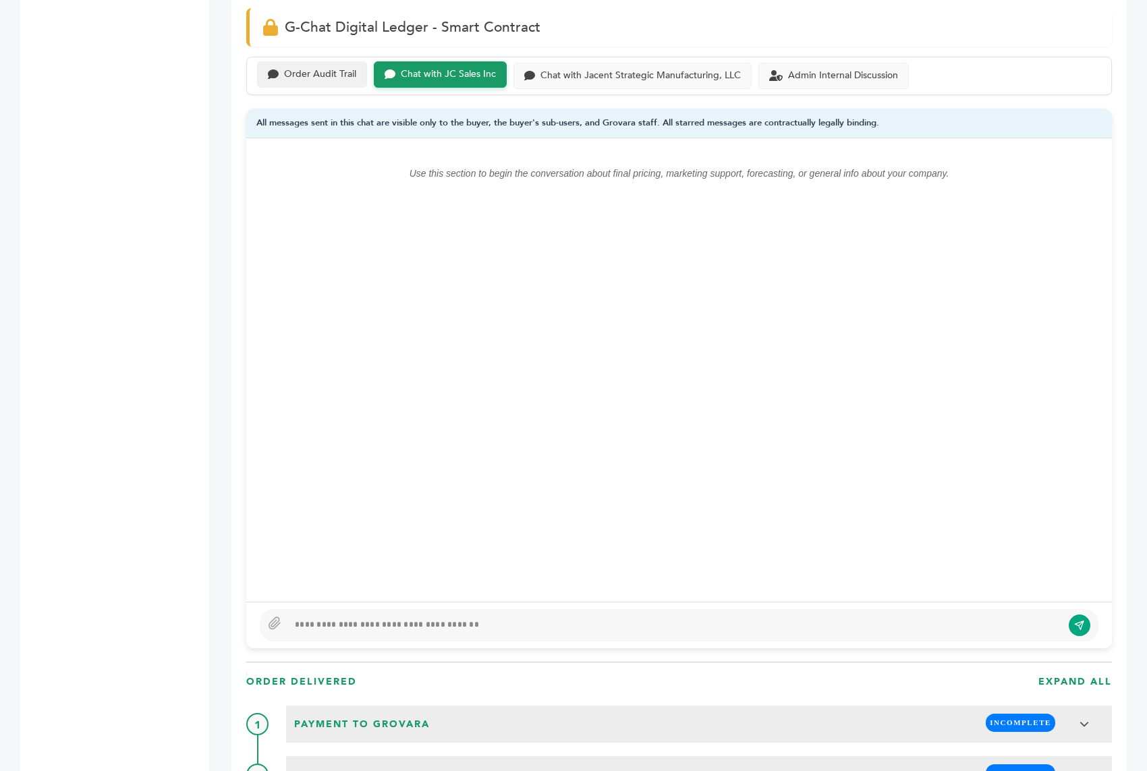
click at [322, 69] on div "Order Audit Trail" at bounding box center [320, 74] width 72 height 11
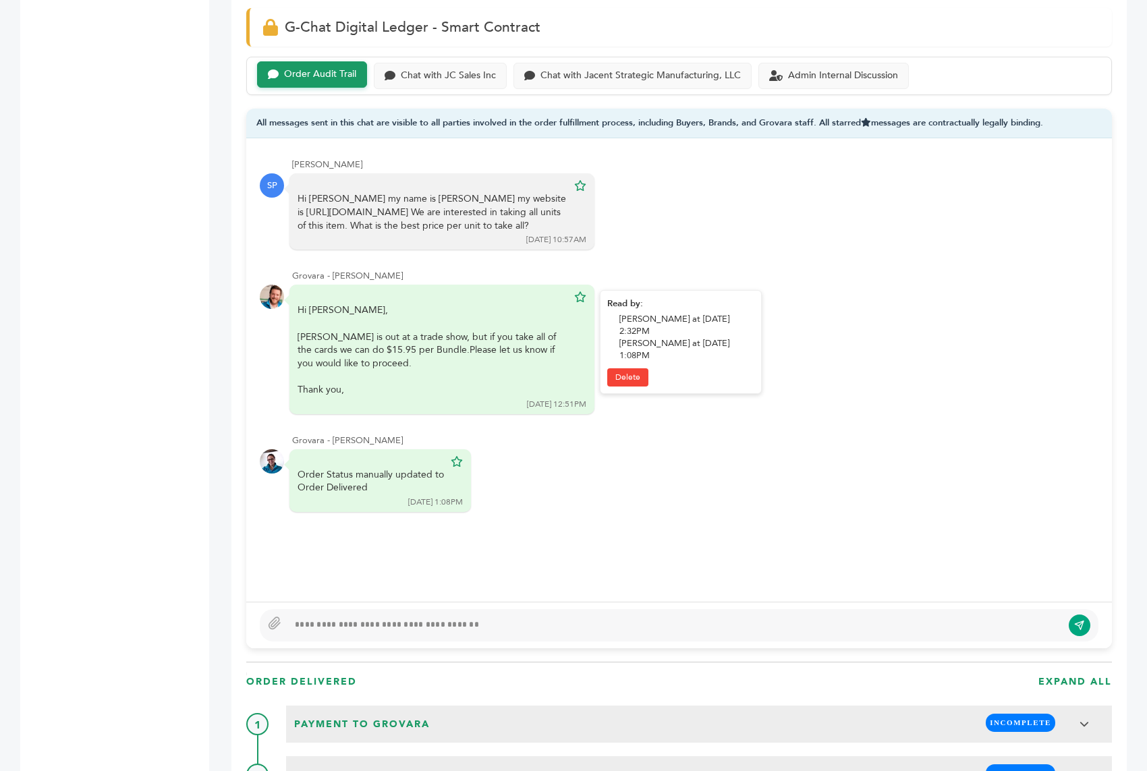
scroll to position [949, 0]
click at [455, 68] on div "Chat with JC Sales Inc" at bounding box center [448, 73] width 95 height 11
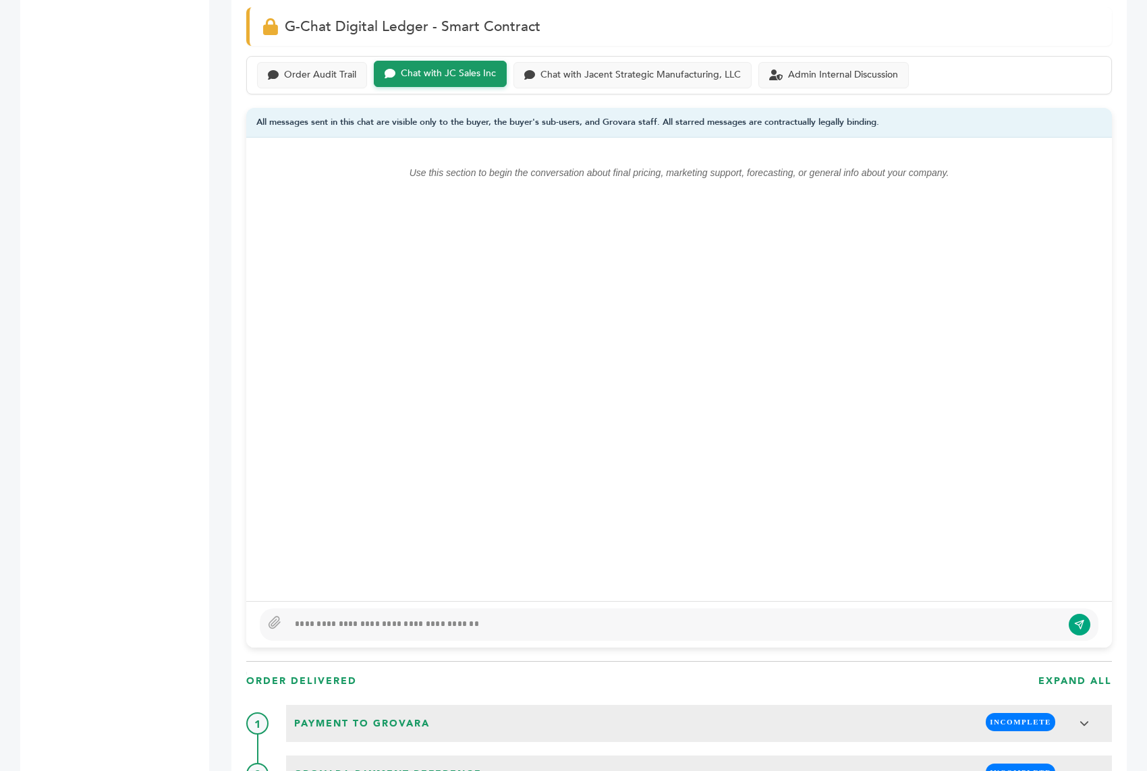
click at [372, 609] on div at bounding box center [679, 625] width 839 height 32
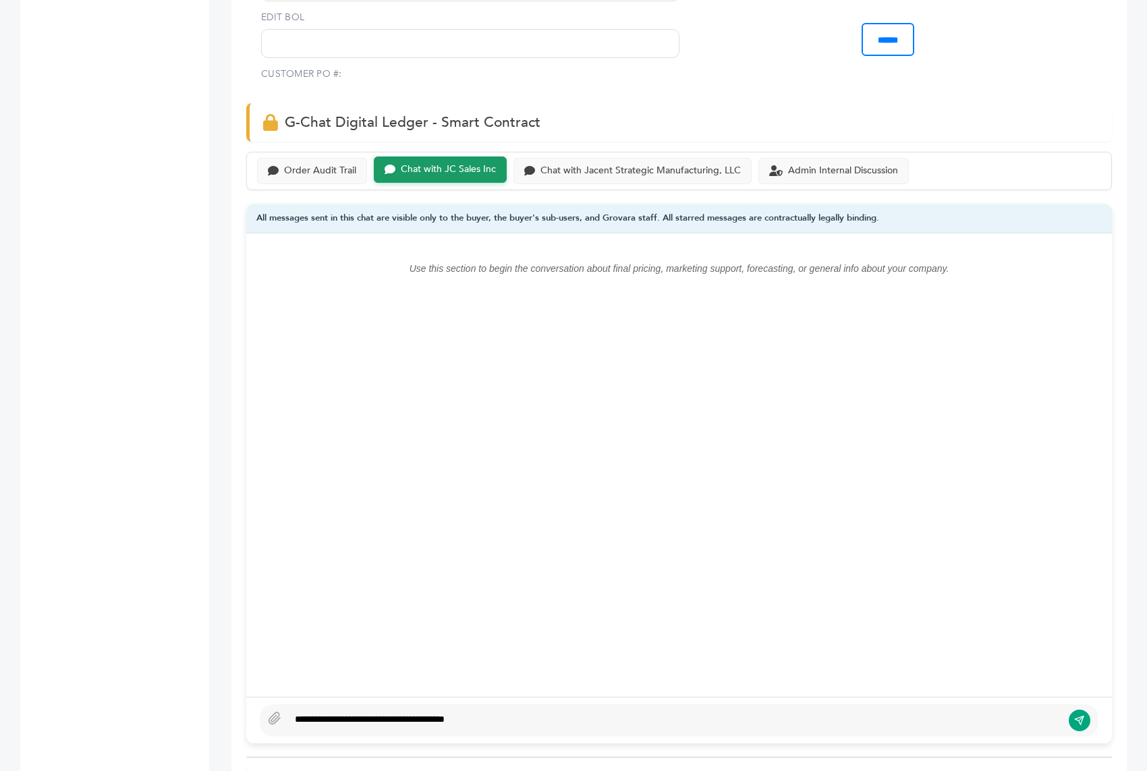
scroll to position [861, 0]
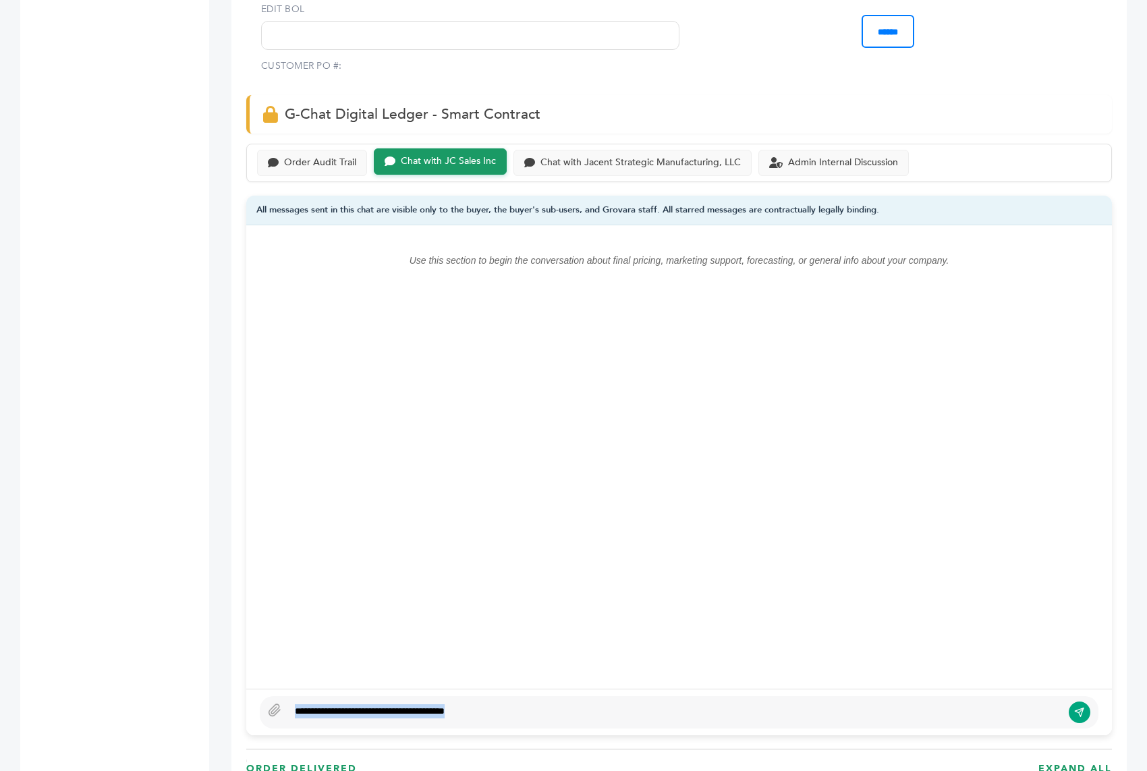
drag, startPoint x: 503, startPoint y: 678, endPoint x: 391, endPoint y: 631, distance: 120.9
click at [391, 631] on div "**********" at bounding box center [679, 480] width 866 height 510
copy div "**********"
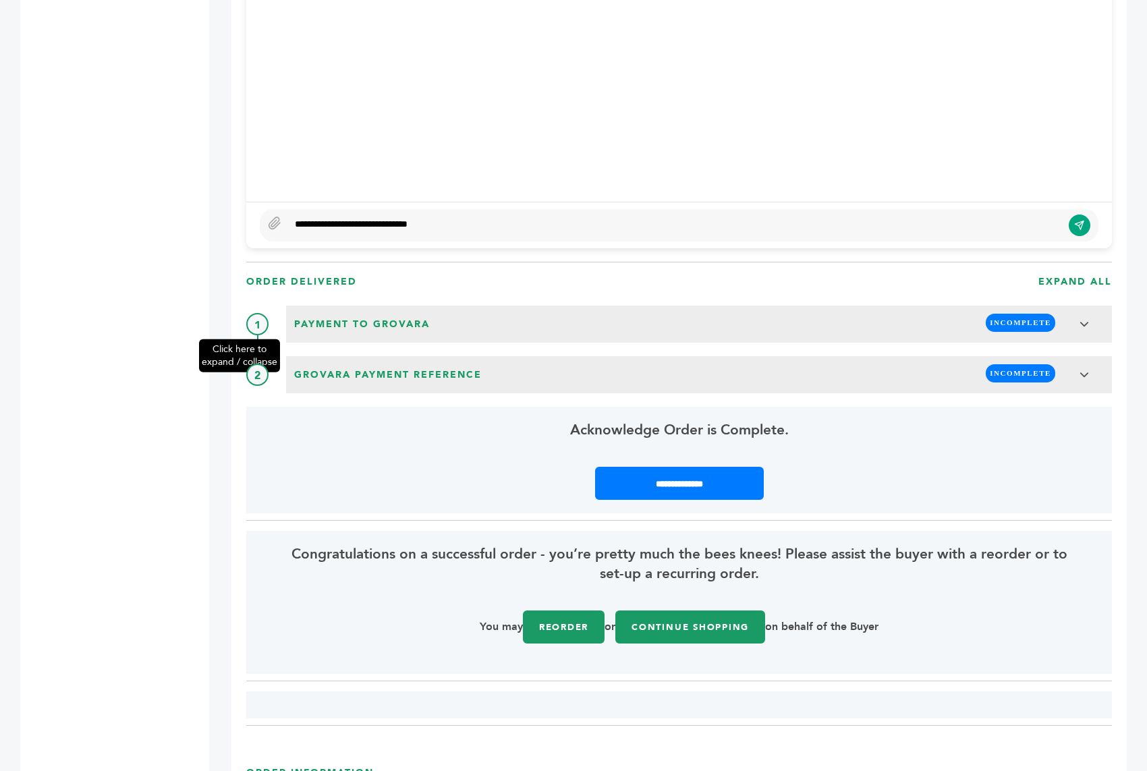
scroll to position [1399, 0]
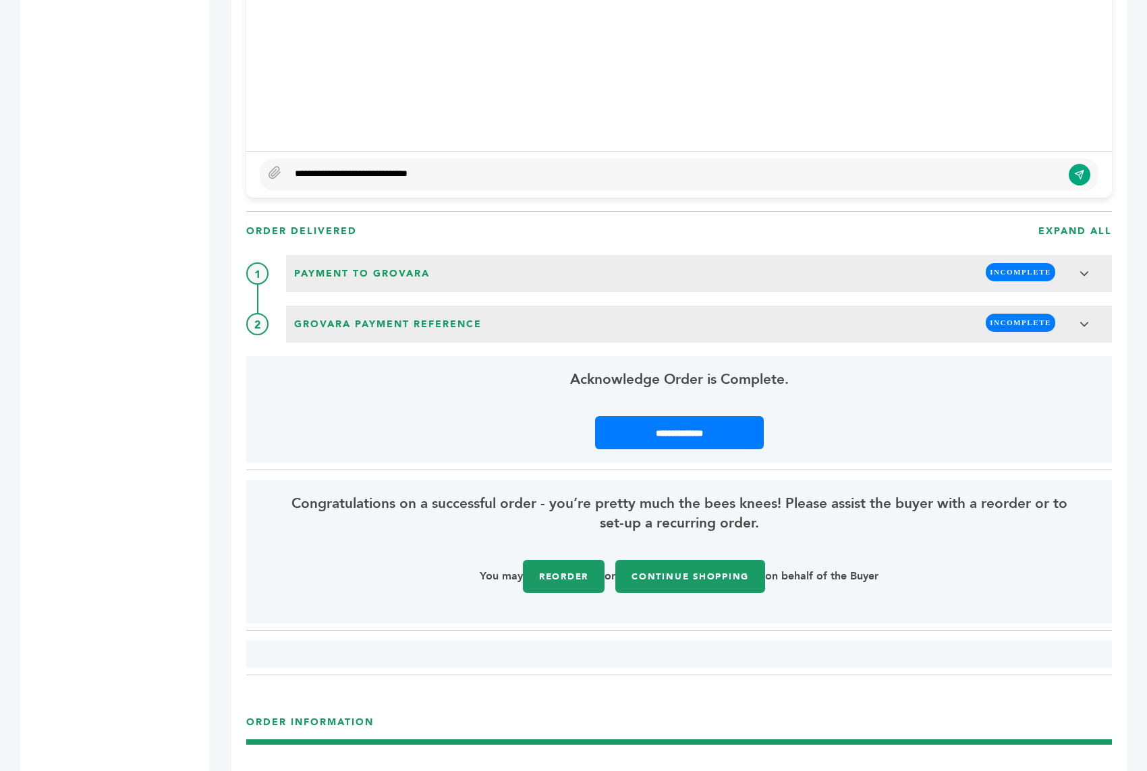
drag, startPoint x: 428, startPoint y: 140, endPoint x: 396, endPoint y: 138, distance: 32.5
click at [396, 159] on div "**********" at bounding box center [679, 175] width 839 height 32
drag, startPoint x: 433, startPoint y: 139, endPoint x: 302, endPoint y: 115, distance: 133.1
type textarea "**********"
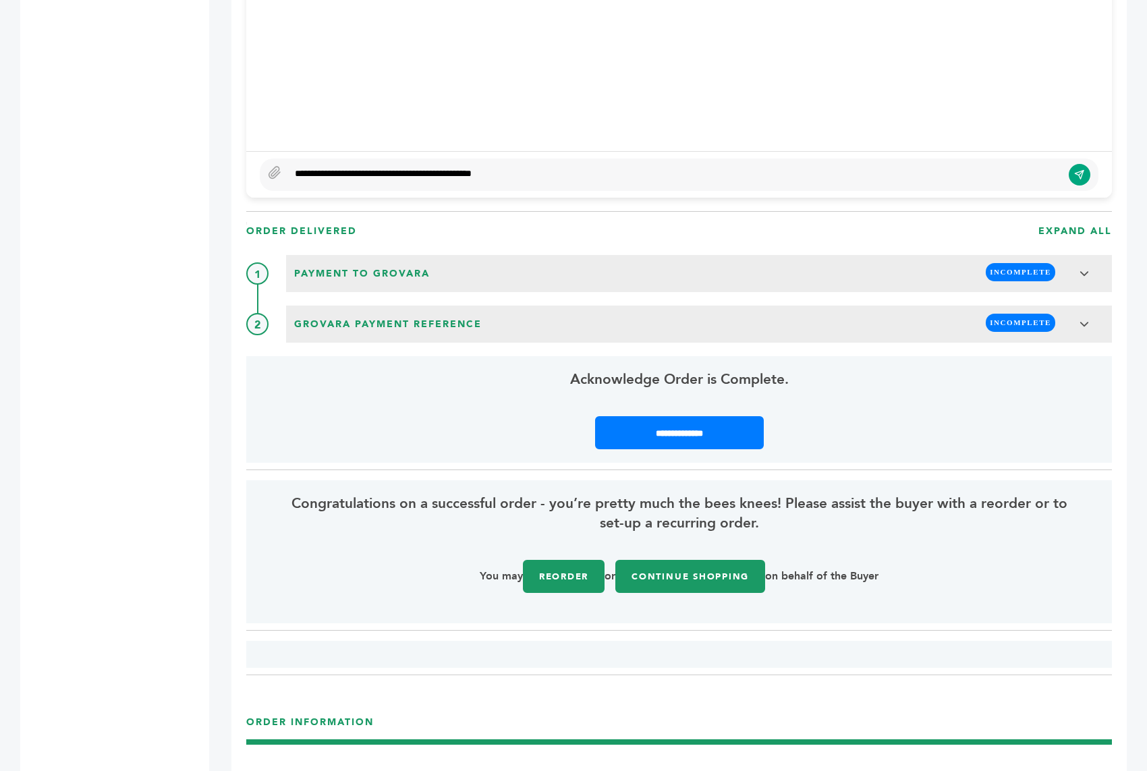
click at [1065, 159] on div "**********" at bounding box center [679, 175] width 839 height 32
click at [1080, 169] on icon "submit" at bounding box center [1079, 174] width 11 height 11
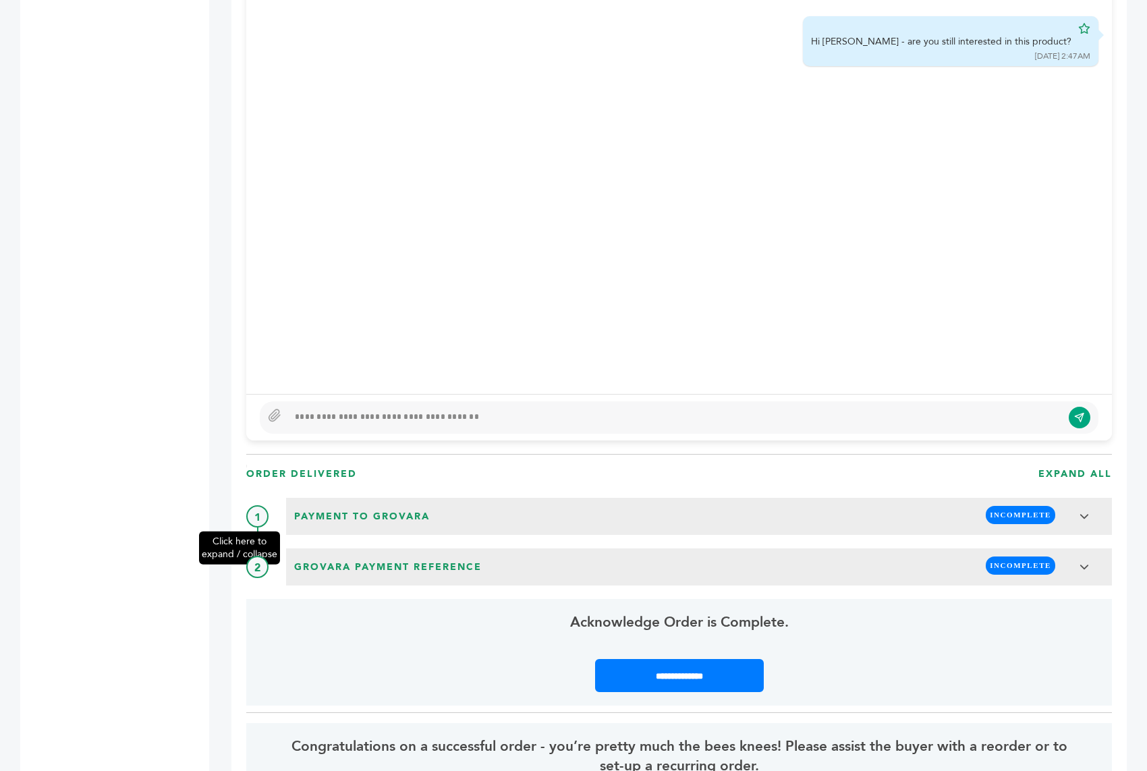
scroll to position [1014, 0]
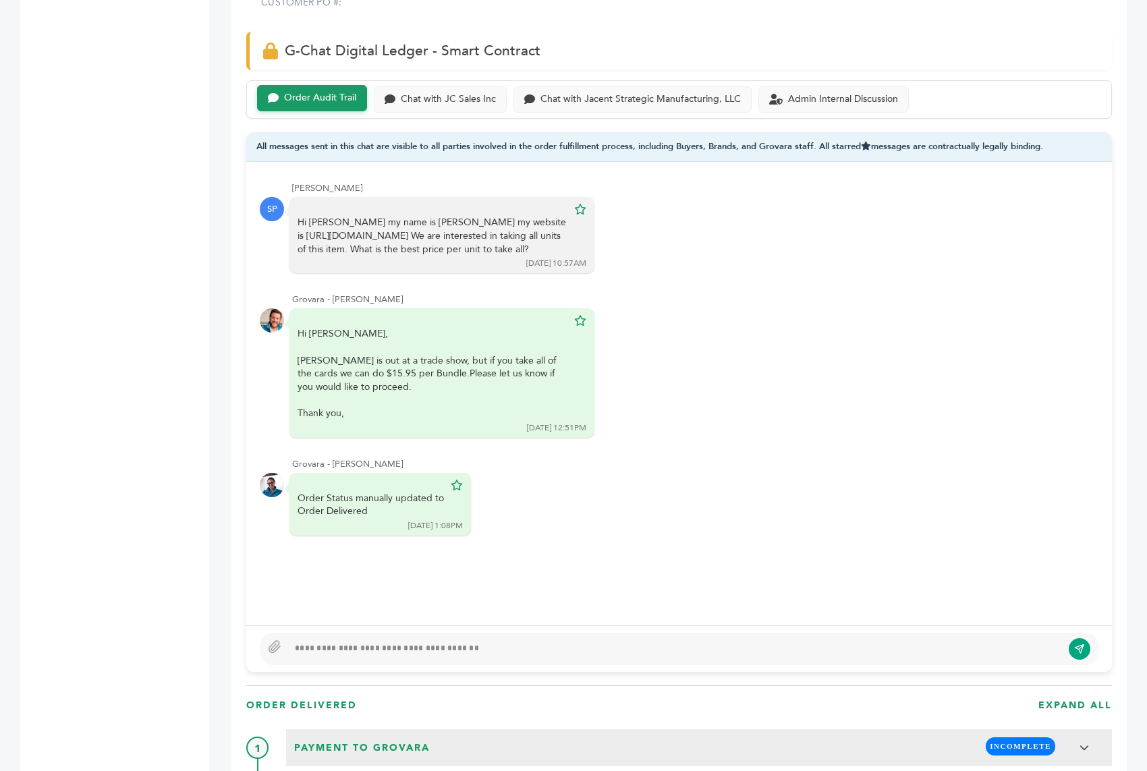
scroll to position [987, 0]
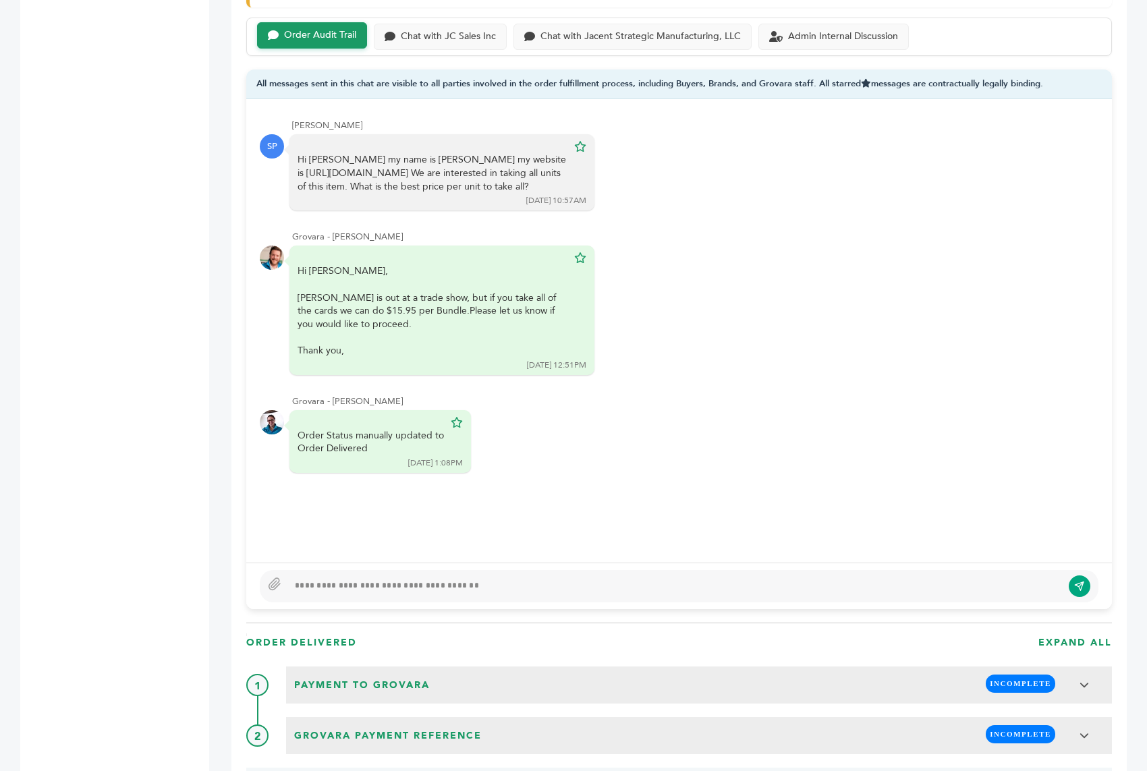
click at [132, 389] on div "[PERSON_NAME] - 1937 login(s) Sample Orders (1043) Purchase Order (1023) Reques…" at bounding box center [104, 560] width 169 height 2798
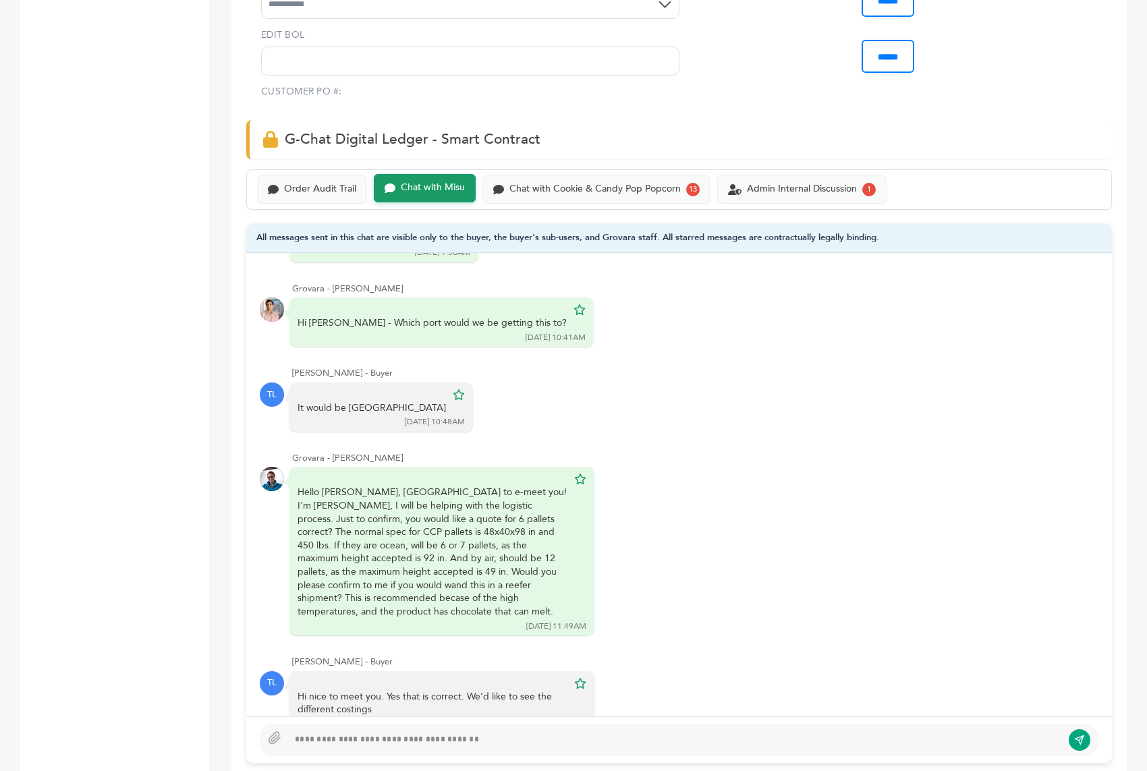
scroll to position [3713, 0]
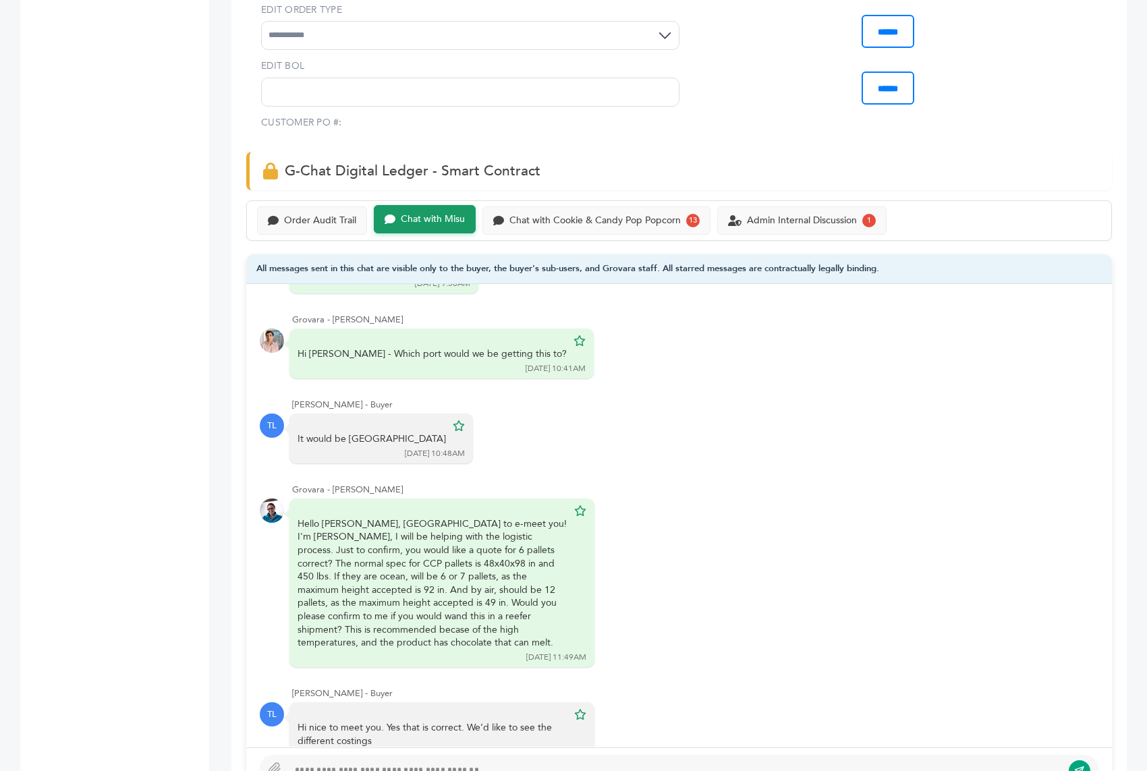
click at [151, 384] on div "Peter Groverman - 1937 login(s) Sample Orders (1043) Purchase Order (1023) Requ…" at bounding box center [104, 730] width 169 height 2773
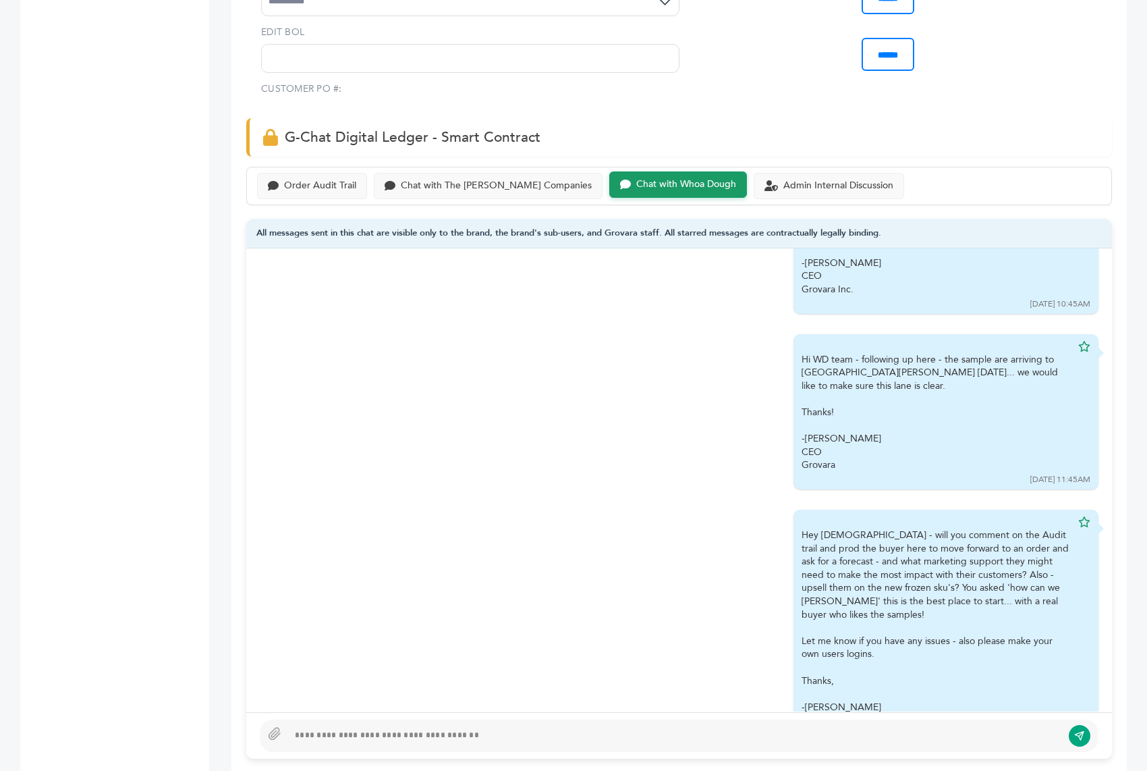
scroll to position [549, 0]
click at [310, 179] on div "Order Audit Trail" at bounding box center [320, 184] width 72 height 11
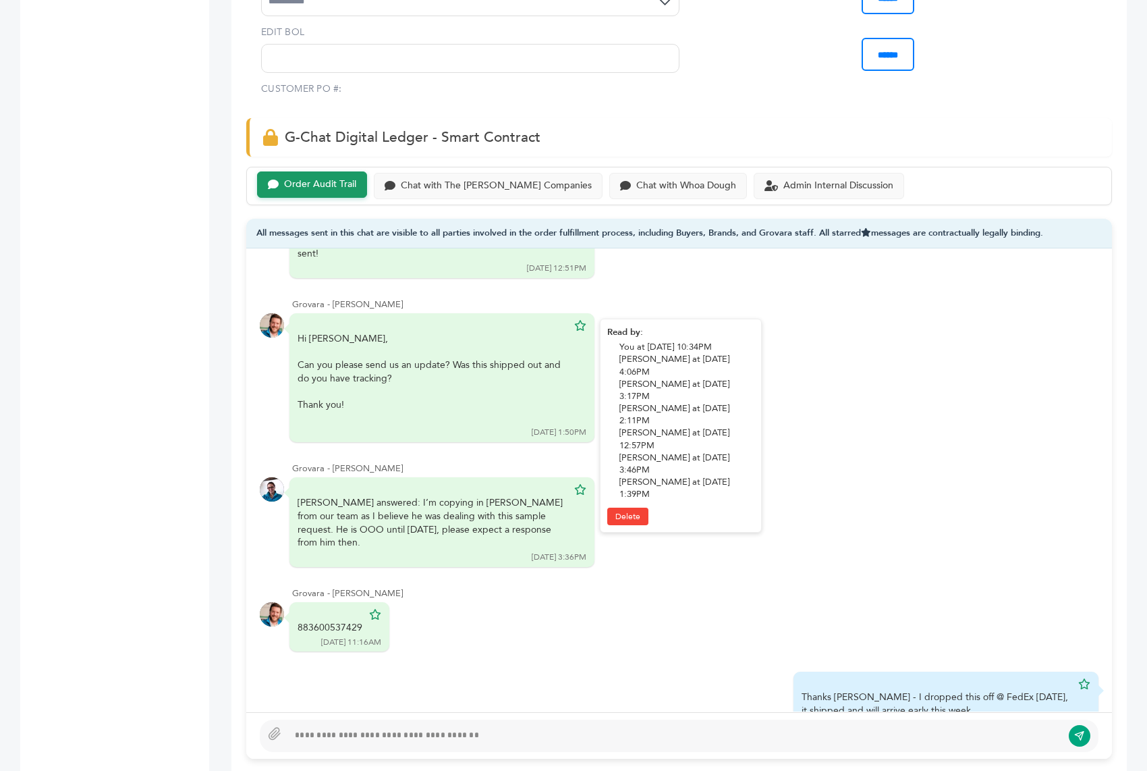
scroll to position [1267, 0]
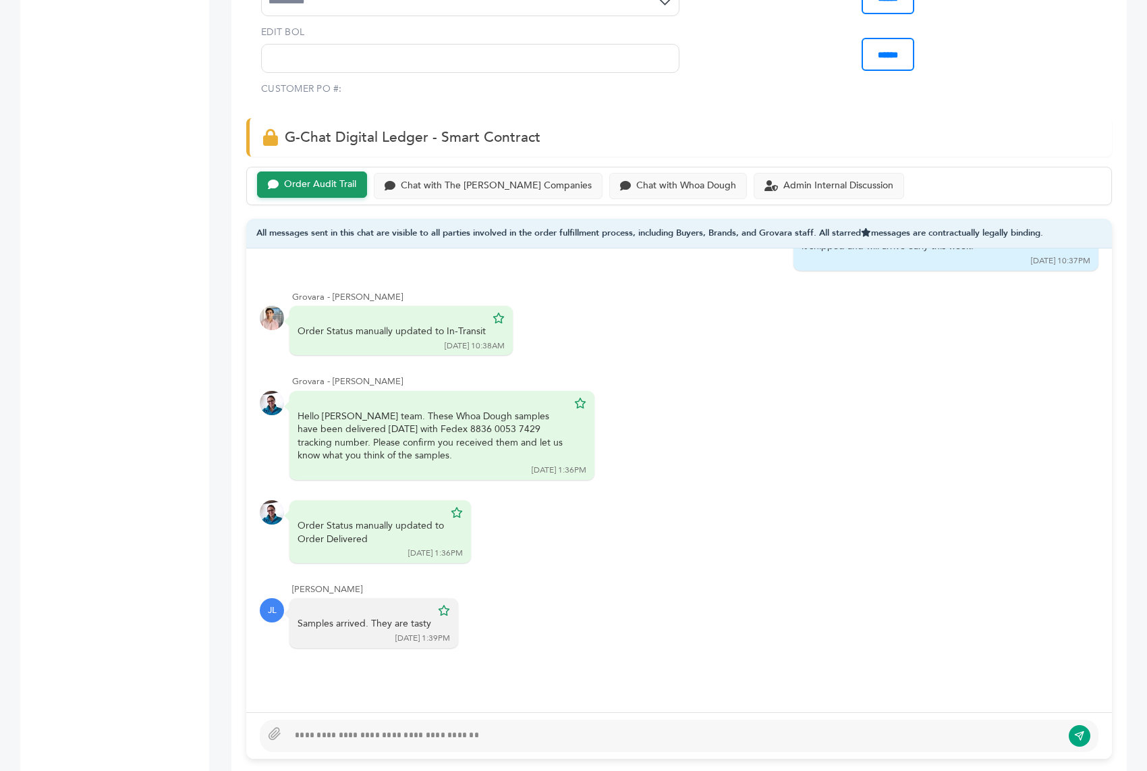
click at [370, 727] on div at bounding box center [675, 735] width 774 height 16
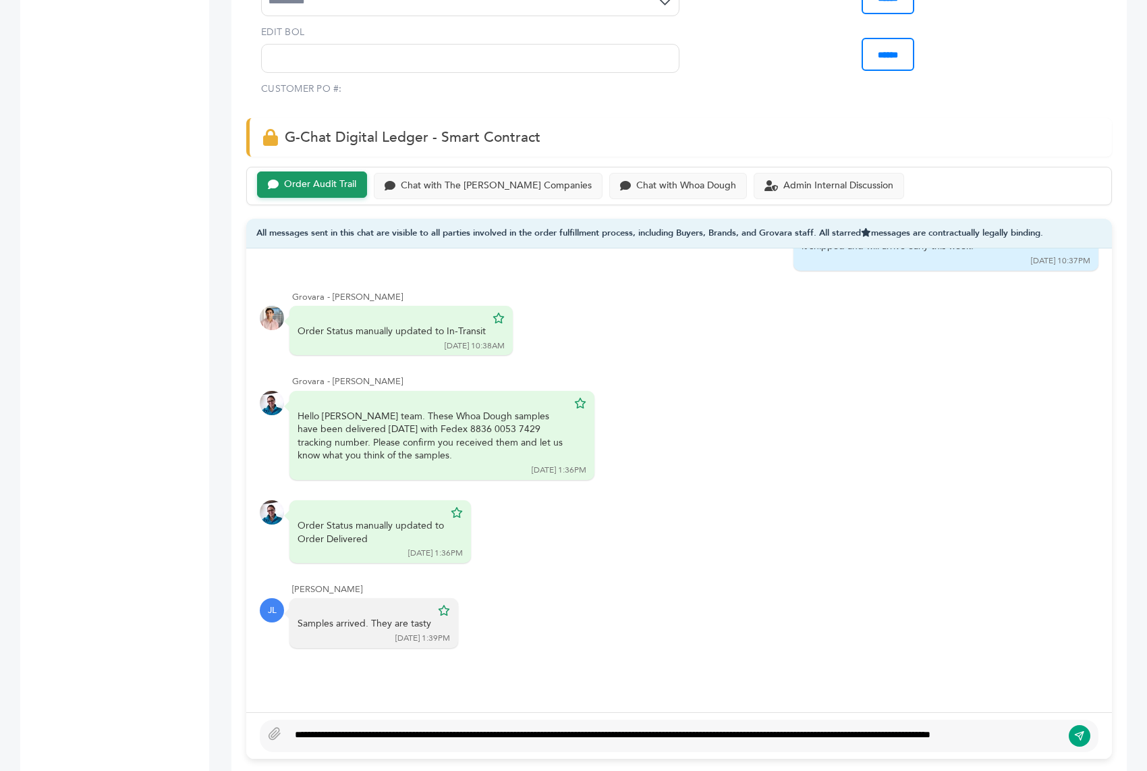
scroll to position [829, 0]
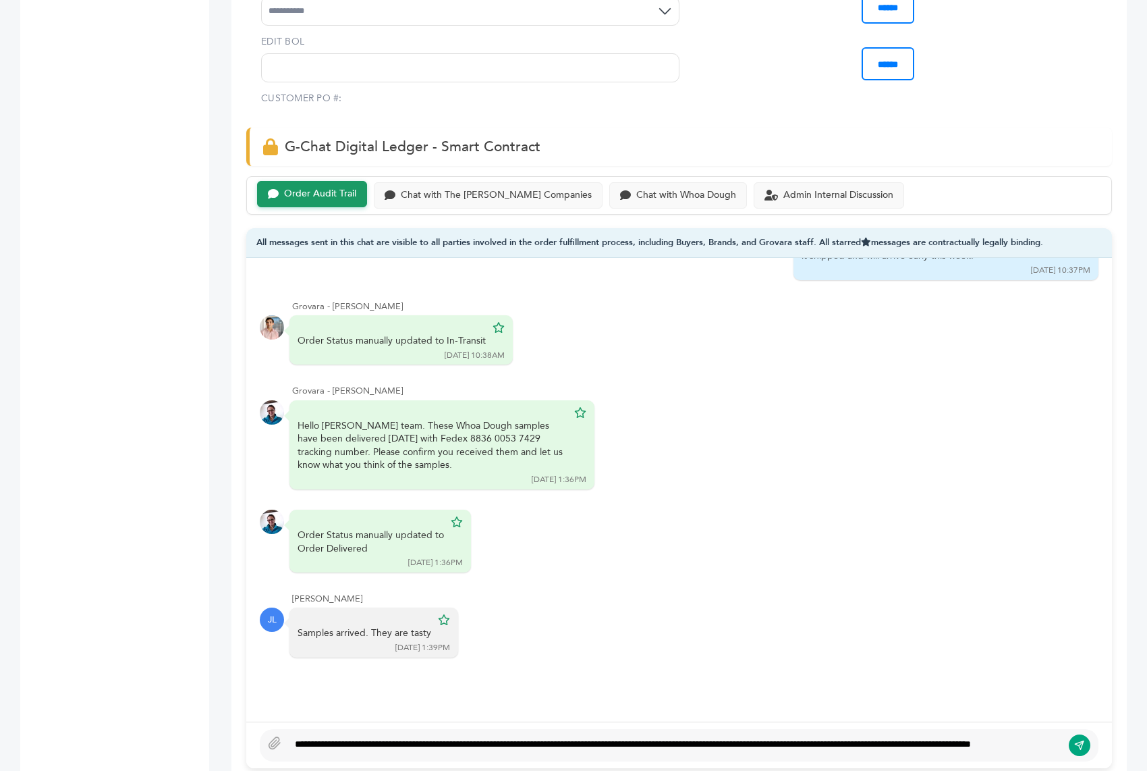
type textarea "**********"
click at [1072, 734] on button "submit" at bounding box center [1079, 745] width 23 height 23
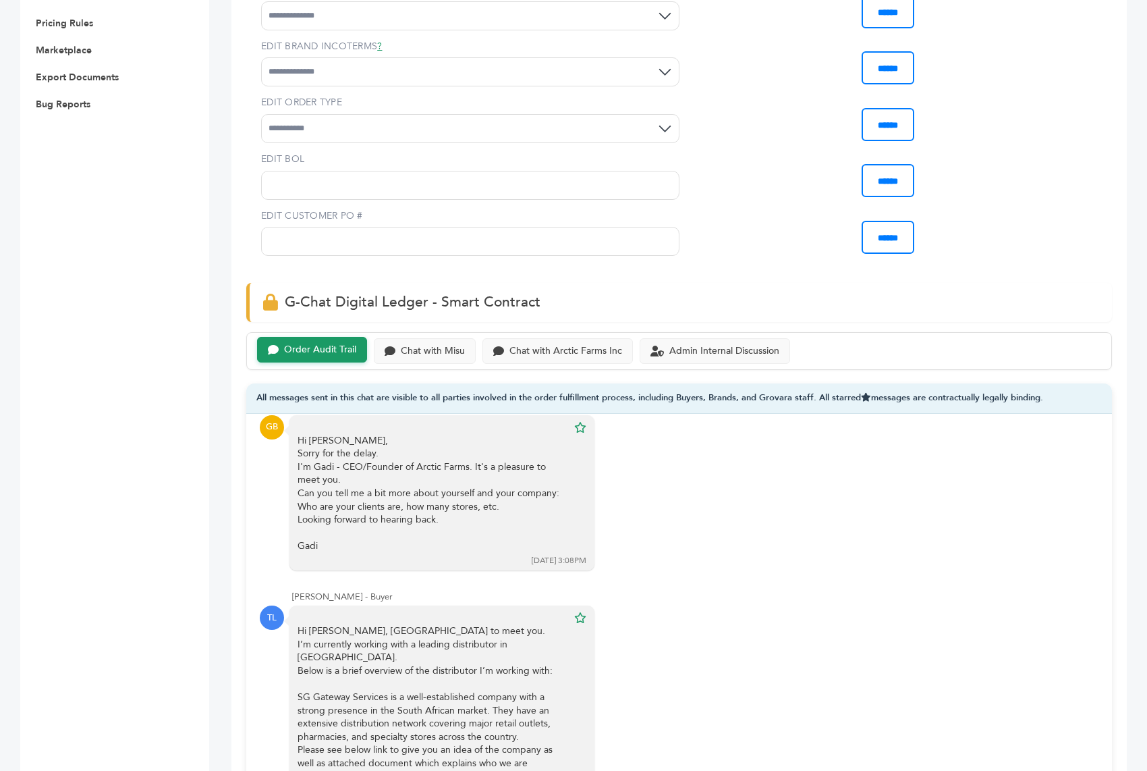
scroll to position [677, 0]
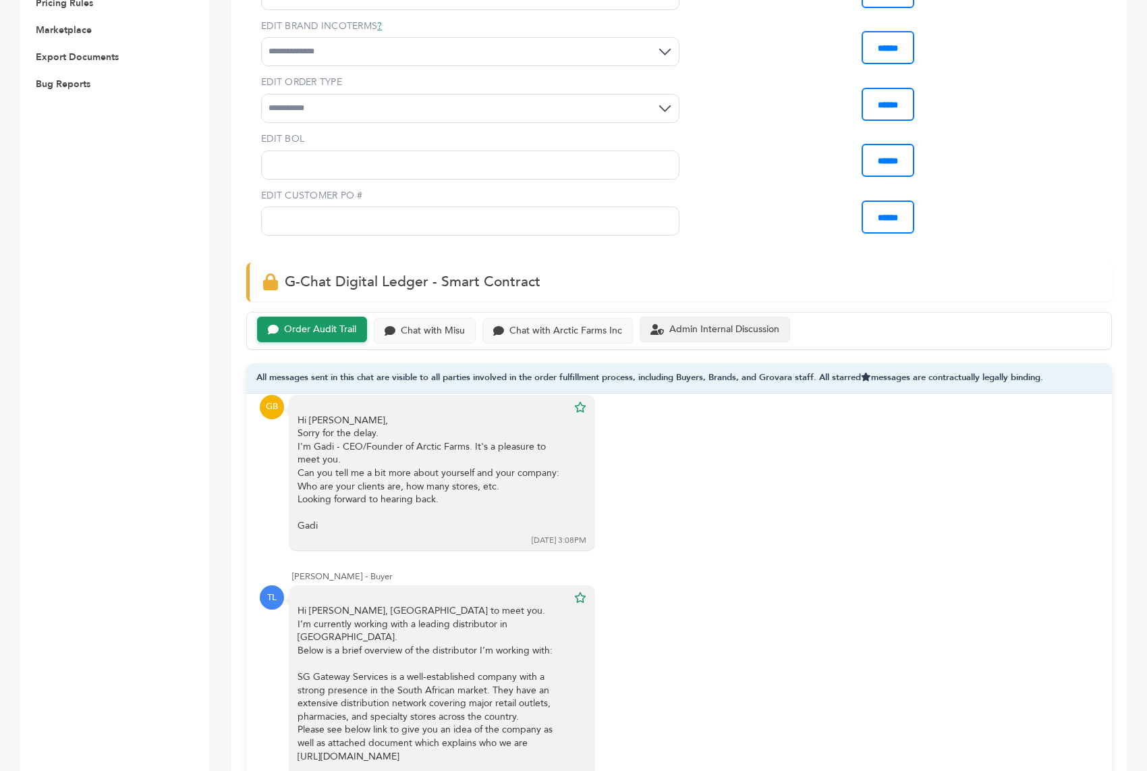
click at [714, 343] on div "Admin Internal Discussion" at bounding box center [715, 329] width 150 height 26
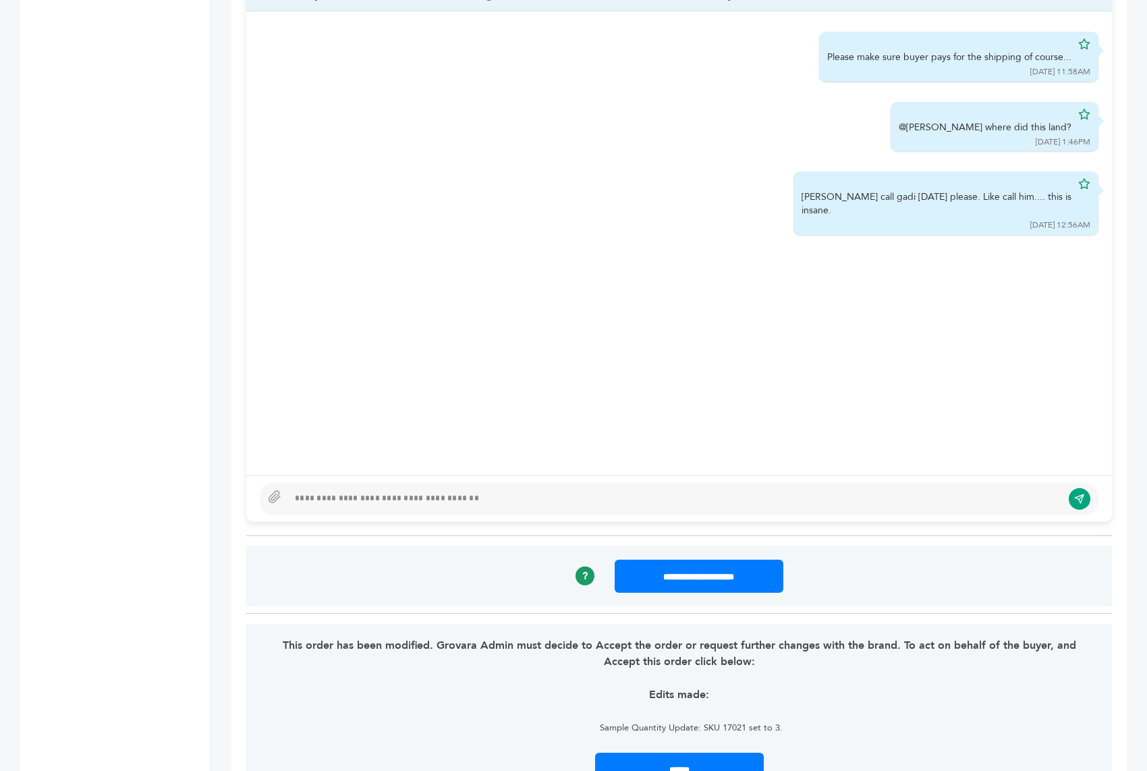
scroll to position [1129, 0]
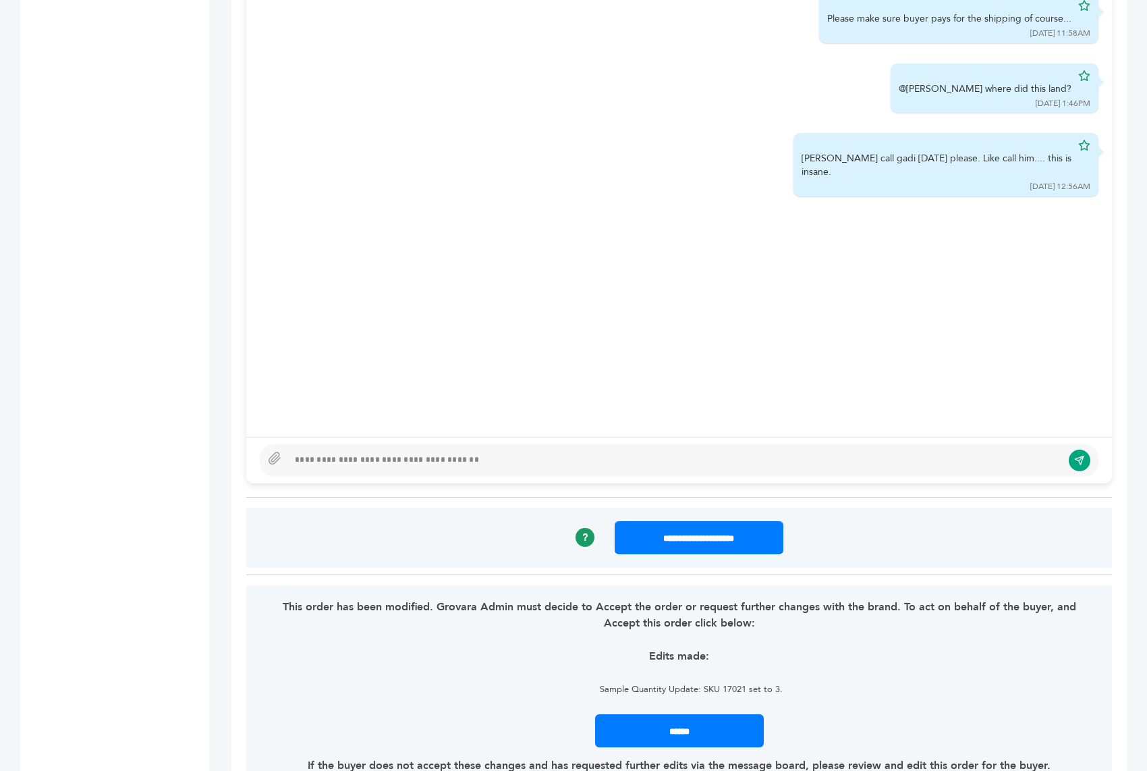
click at [428, 452] on div at bounding box center [675, 460] width 774 height 16
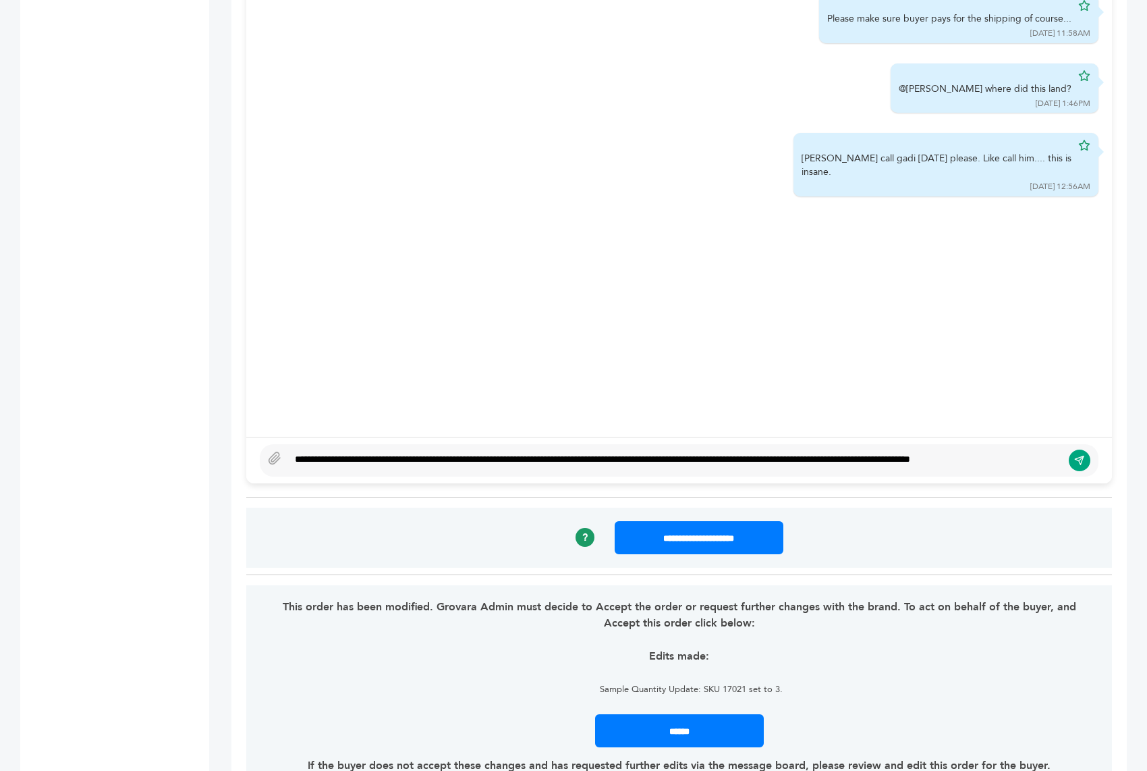
scroll to position [1120, 0]
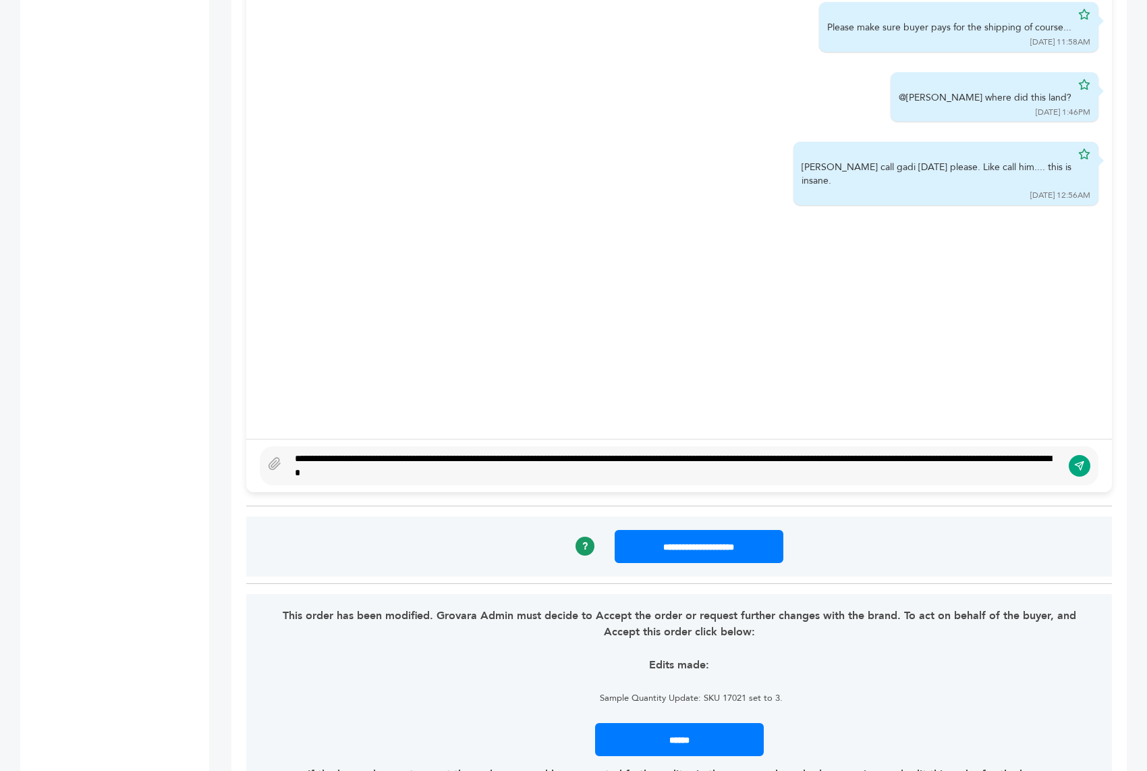
type textarea "**********"
click at [1074, 460] on icon "submit" at bounding box center [1079, 465] width 11 height 11
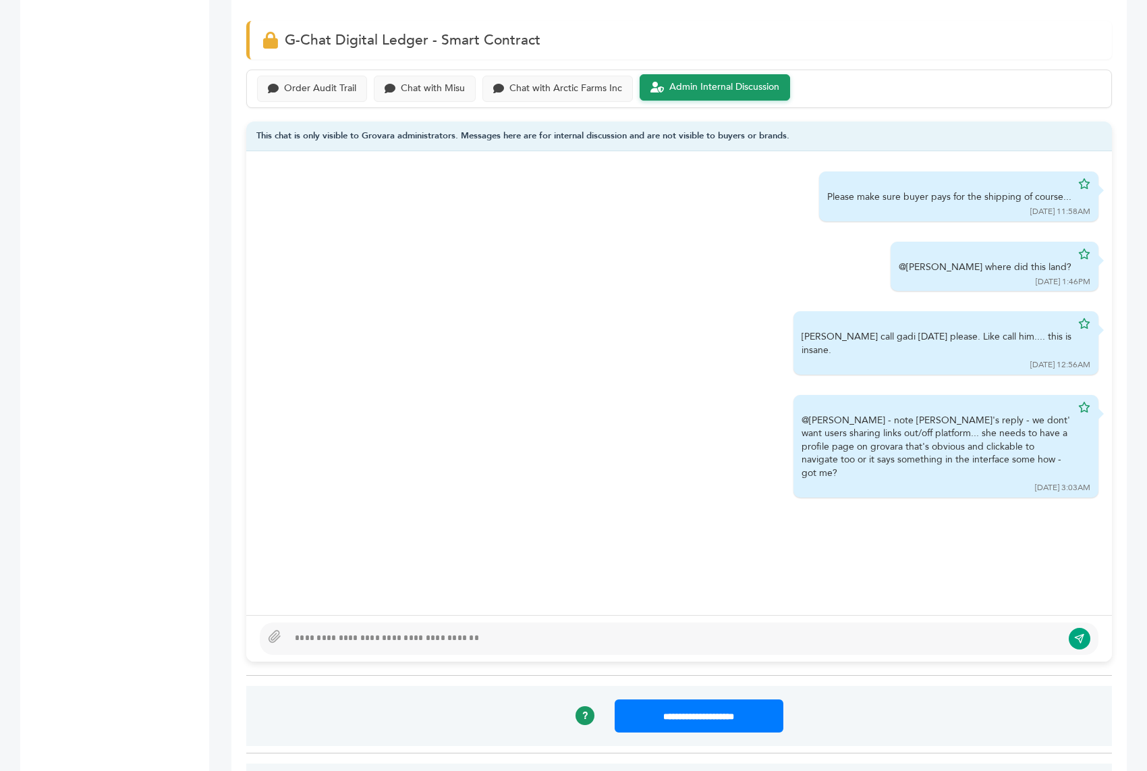
scroll to position [914, 0]
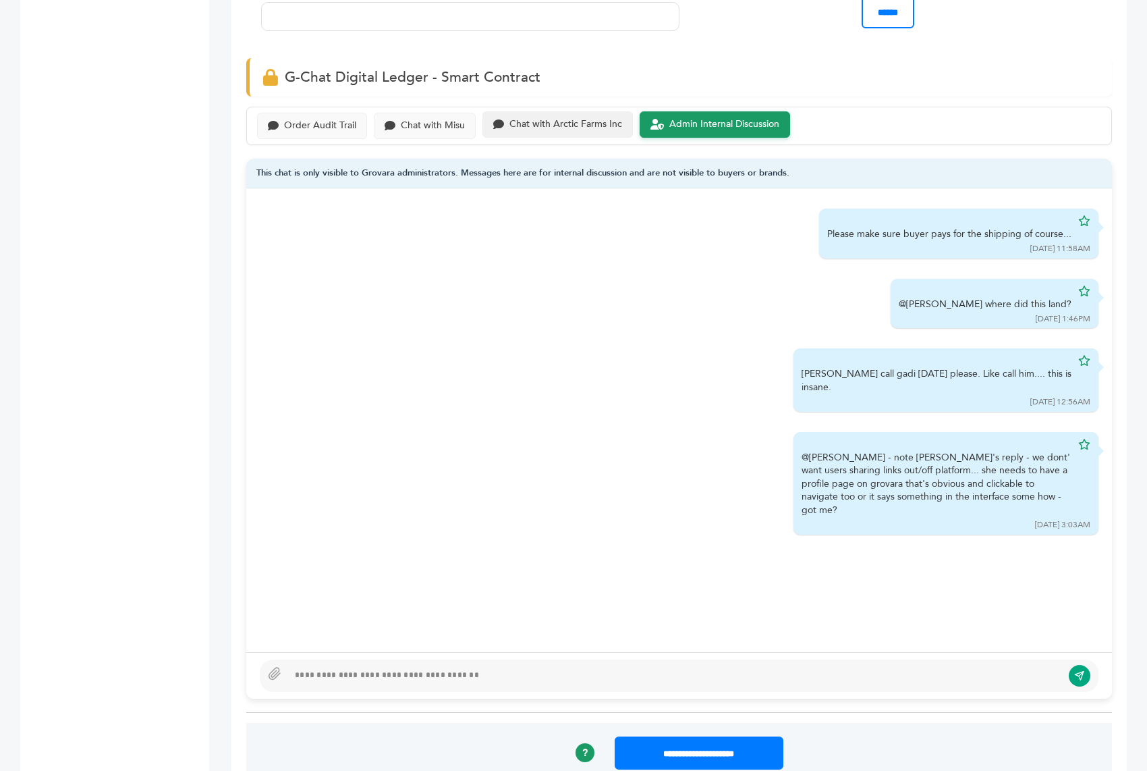
click at [548, 119] on div "Chat with Arctic Farms Inc" at bounding box center [565, 124] width 113 height 11
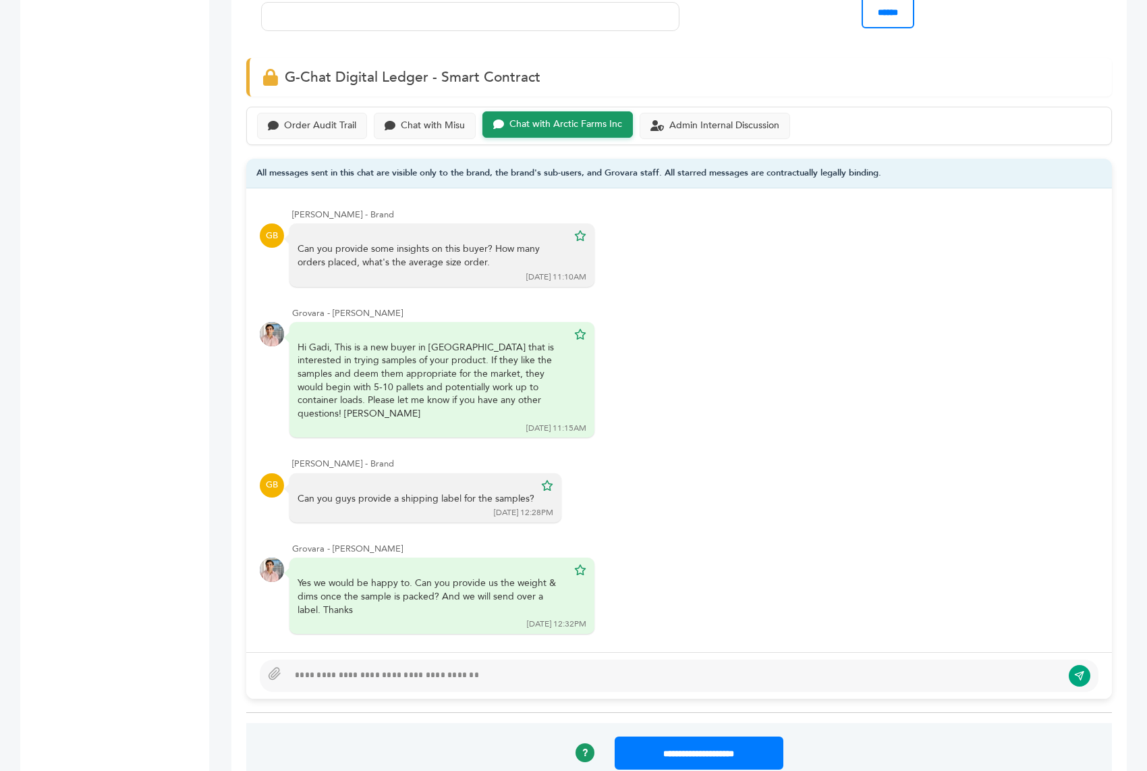
click at [378, 667] on div at bounding box center [675, 675] width 774 height 16
click at [1084, 669] on icon "submit" at bounding box center [1079, 674] width 11 height 11
click at [319, 667] on div "**********" at bounding box center [675, 675] width 774 height 16
click at [545, 667] on div "**********" at bounding box center [675, 675] width 774 height 16
drag, startPoint x: 704, startPoint y: 647, endPoint x: 743, endPoint y: 647, distance: 39.1
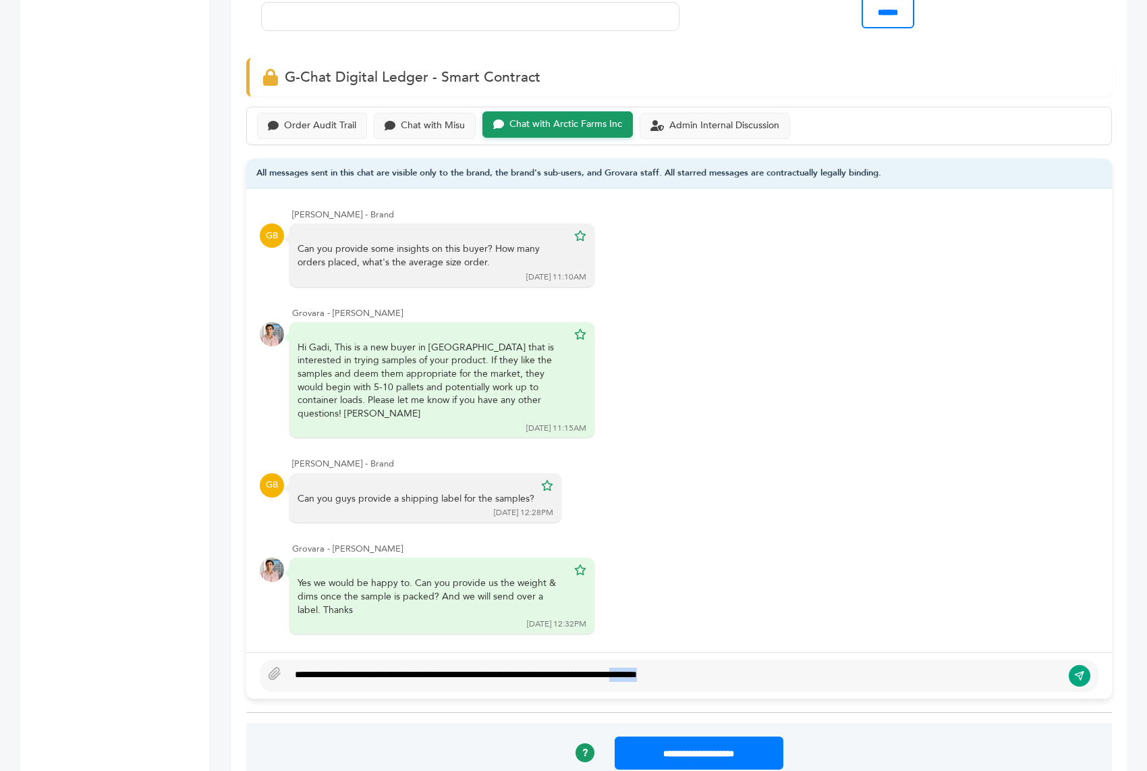
click at [743, 667] on div "**********" at bounding box center [675, 675] width 774 height 16
type textarea "**********"
click at [1074, 669] on icon "submit" at bounding box center [1079, 674] width 11 height 11
